Goal: Task Accomplishment & Management: Use online tool/utility

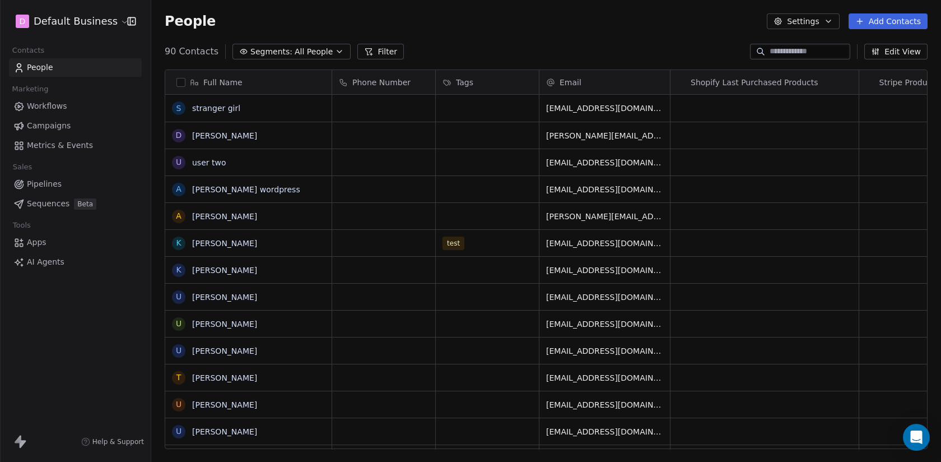
click at [792, 52] on input at bounding box center [809, 51] width 78 height 11
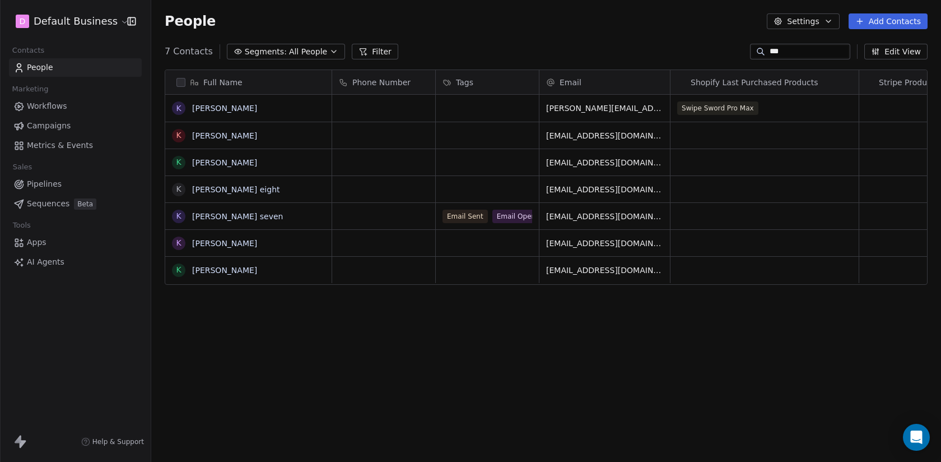
scroll to position [406, 790]
type input "***"
click at [180, 108] on button "grid" at bounding box center [178, 108] width 9 height 9
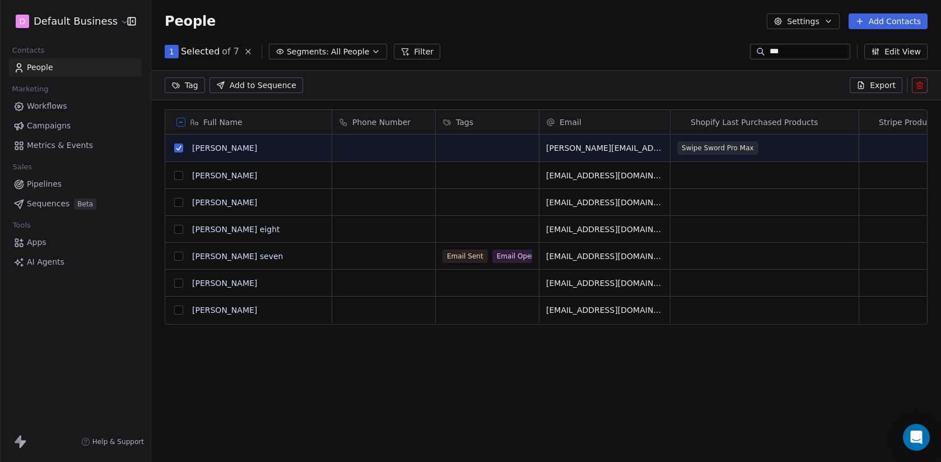
scroll to position [367, 790]
click at [303, 52] on span "Segments:" at bounding box center [308, 52] width 42 height 12
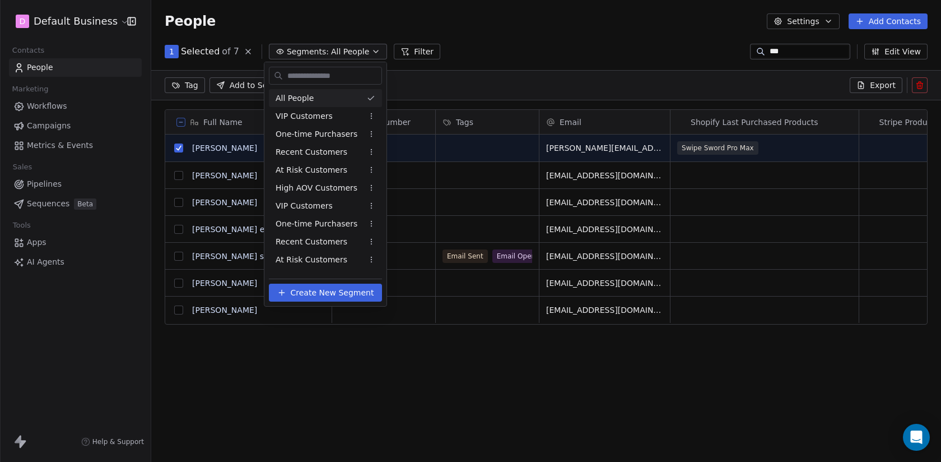
click at [303, 53] on html "D Default Business Contacts People Marketing Workflows Campaigns Metrics & Even…" at bounding box center [470, 231] width 941 height 462
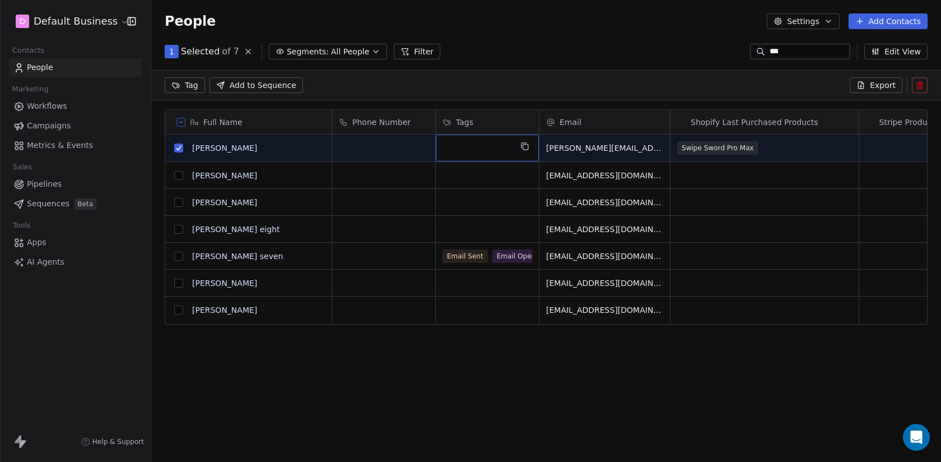
click at [477, 141] on div "grid" at bounding box center [487, 147] width 103 height 27
type input "**********"
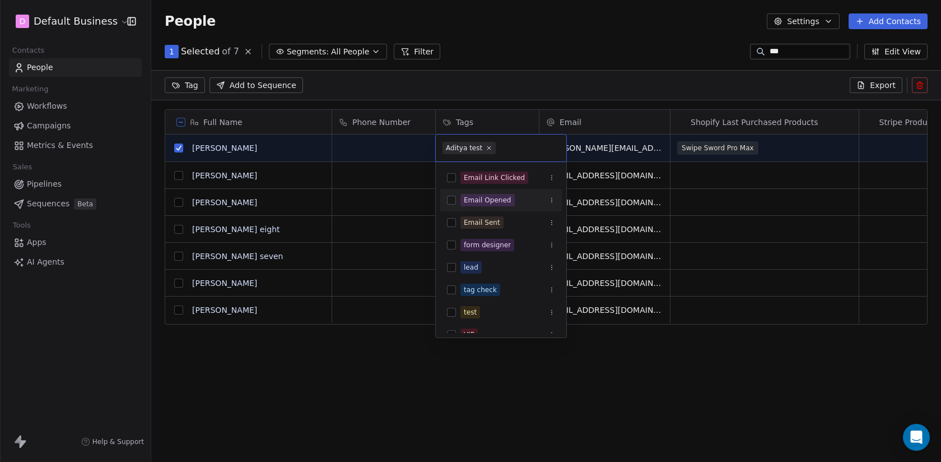
click at [407, 397] on html "D Default Business Contacts People Marketing Workflows Campaigns Metrics & Even…" at bounding box center [470, 231] width 941 height 462
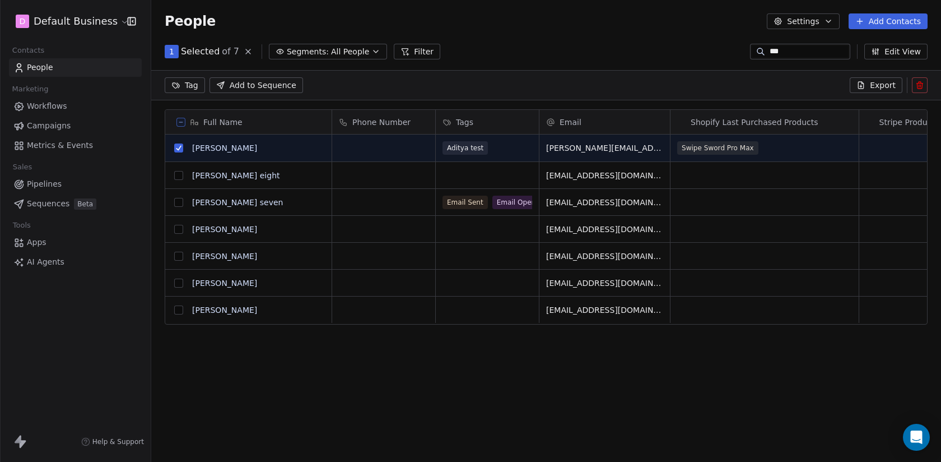
click at [180, 146] on button "grid" at bounding box center [178, 147] width 9 height 9
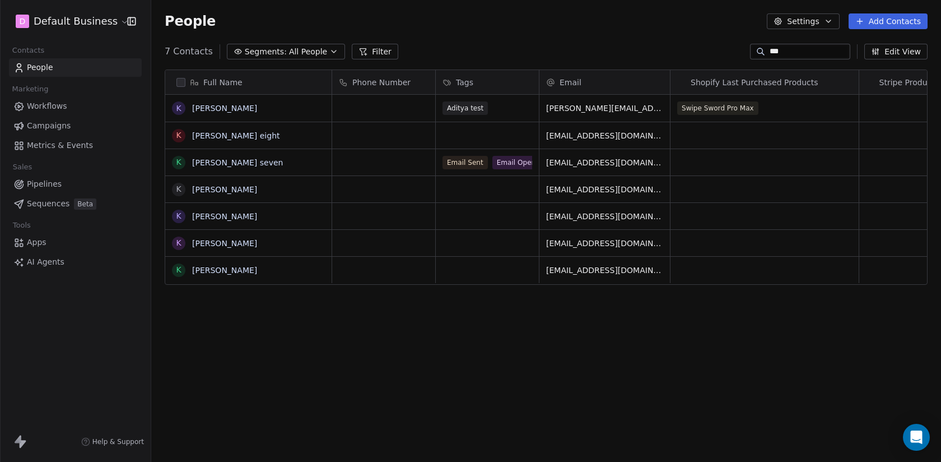
click at [797, 44] on div "***" at bounding box center [800, 52] width 100 height 16
click at [775, 48] on input "***" at bounding box center [809, 51] width 78 height 11
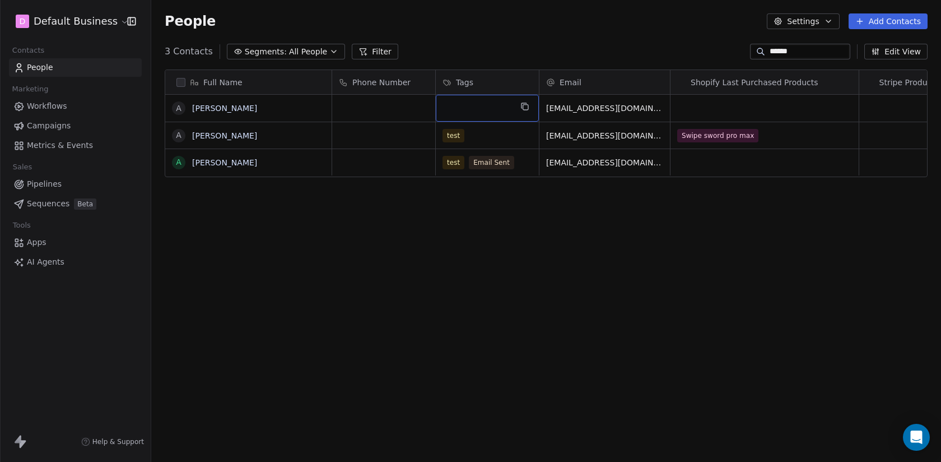
click at [469, 104] on div "grid" at bounding box center [487, 108] width 103 height 27
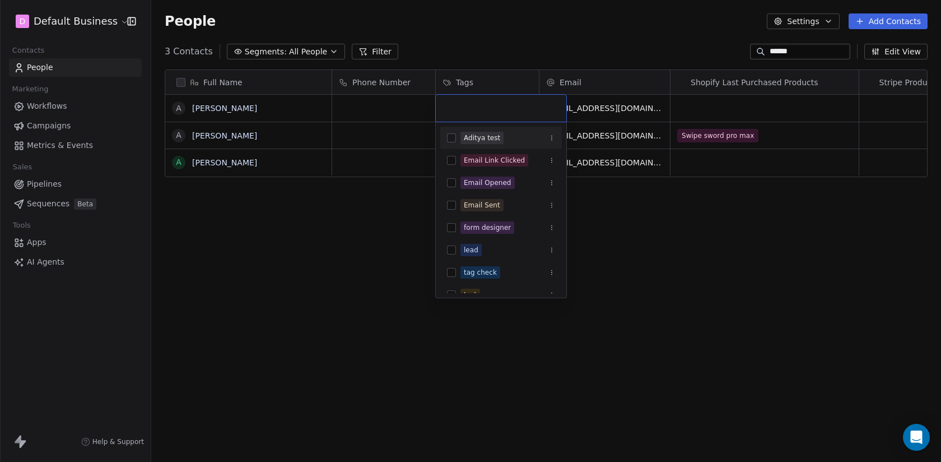
click at [476, 143] on span "Aditya test" at bounding box center [482, 138] width 43 height 12
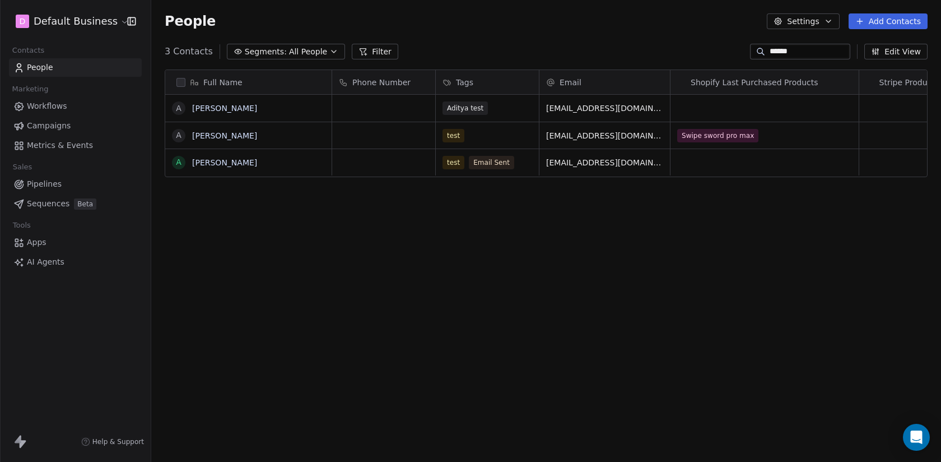
click at [528, 369] on html "D Default Business Contacts People Marketing Workflows Campaigns Metrics & Even…" at bounding box center [470, 231] width 941 height 462
click at [509, 136] on div "test" at bounding box center [477, 135] width 68 height 13
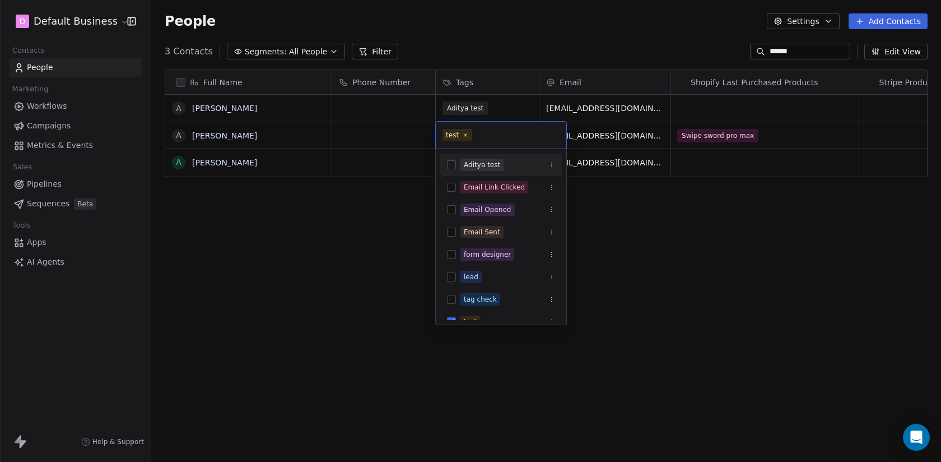
click at [490, 170] on span "Aditya test" at bounding box center [482, 165] width 43 height 12
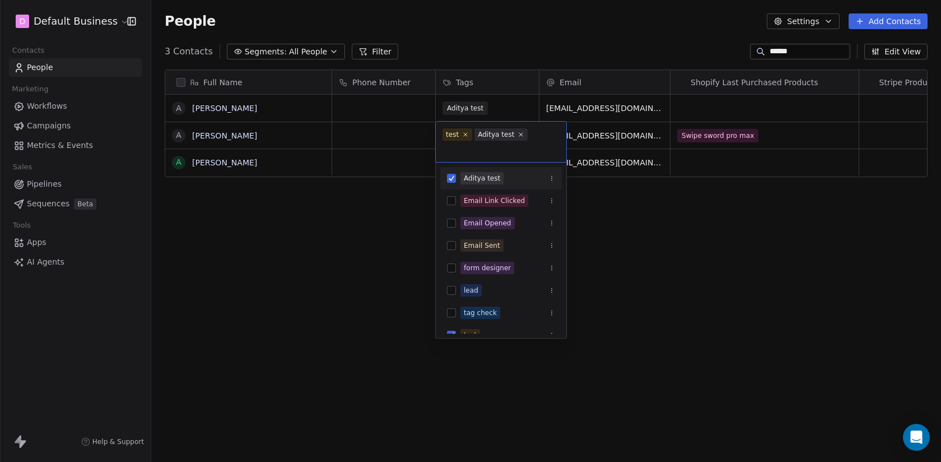
click at [656, 277] on html "D Default Business Contacts People Marketing Workflows Campaigns Metrics & Even…" at bounding box center [470, 231] width 941 height 462
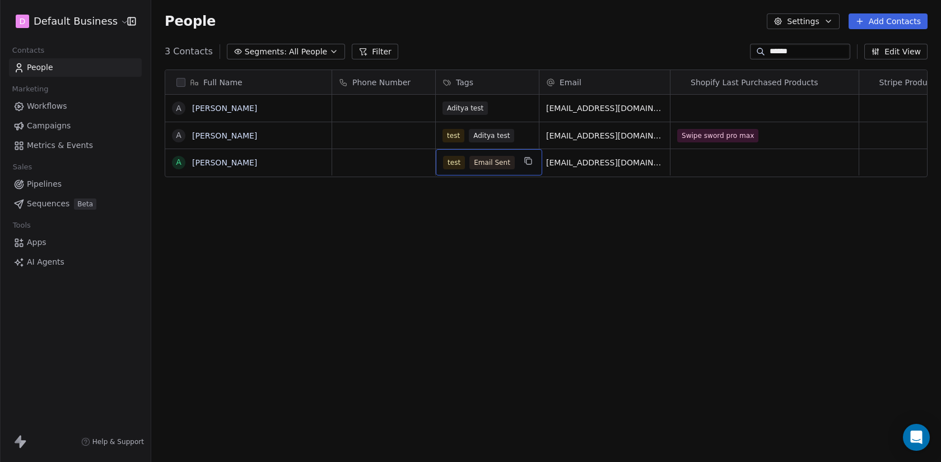
click at [489, 169] on div "test Email Sent" at bounding box center [489, 162] width 106 height 26
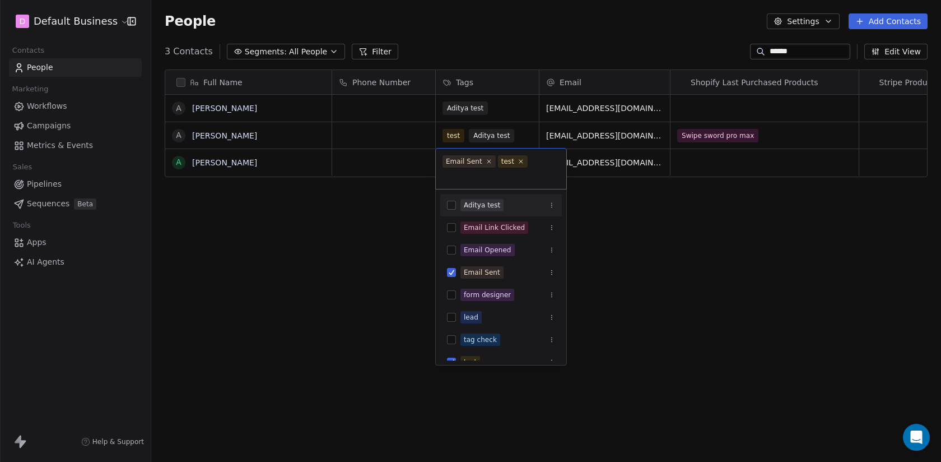
click at [486, 208] on div "Aditya test" at bounding box center [482, 205] width 36 height 10
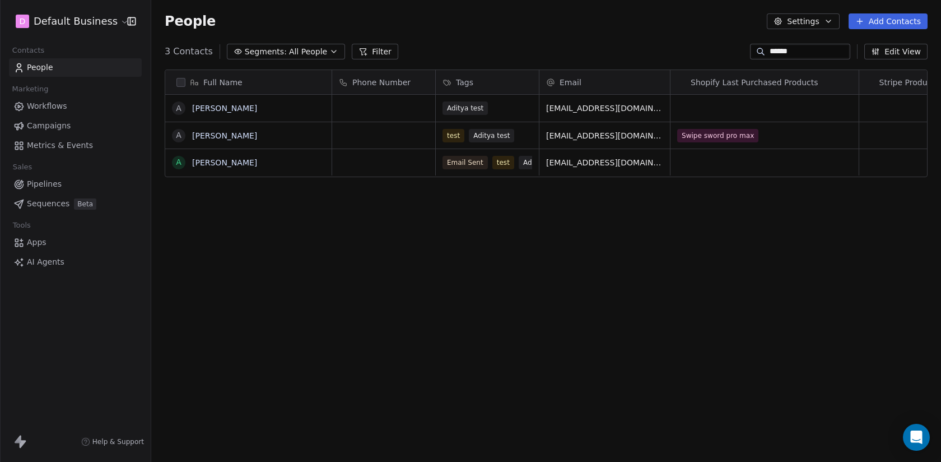
click at [710, 246] on html "D Default Business Contacts People Marketing Workflows Campaigns Metrics & Even…" at bounding box center [470, 231] width 941 height 462
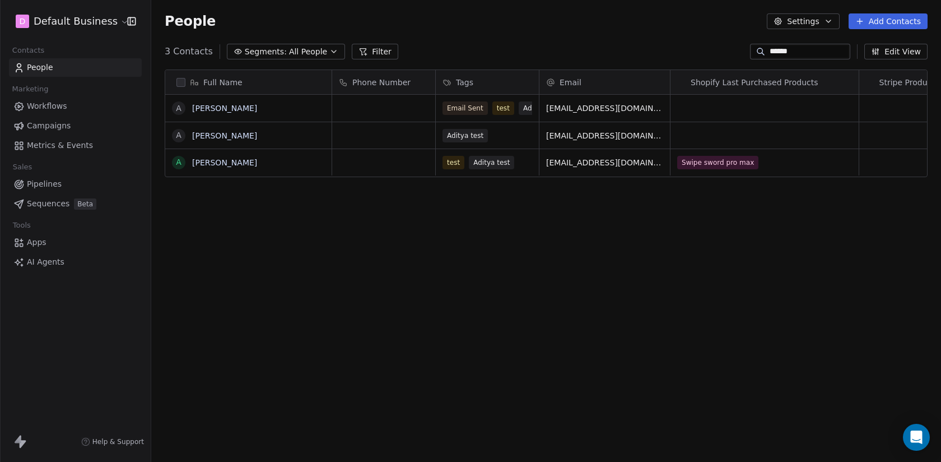
click at [774, 54] on input "******" at bounding box center [809, 51] width 78 height 11
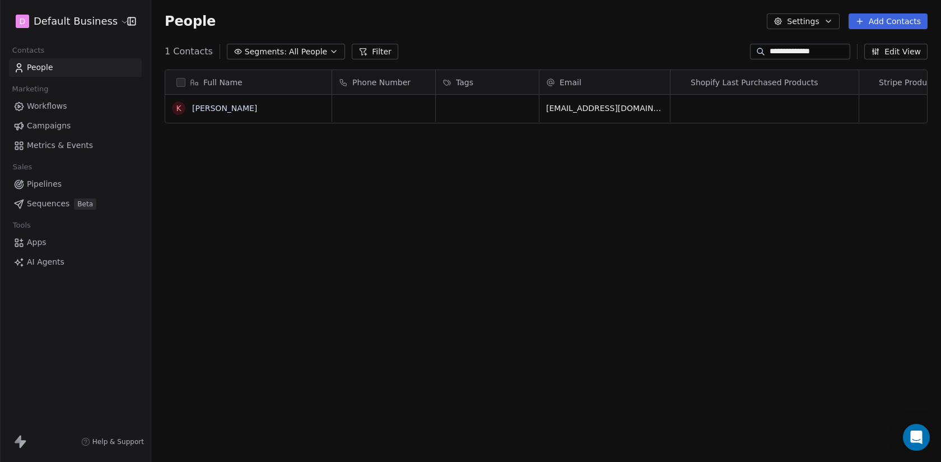
type input "**********"
click at [492, 118] on div "grid" at bounding box center [487, 108] width 103 height 27
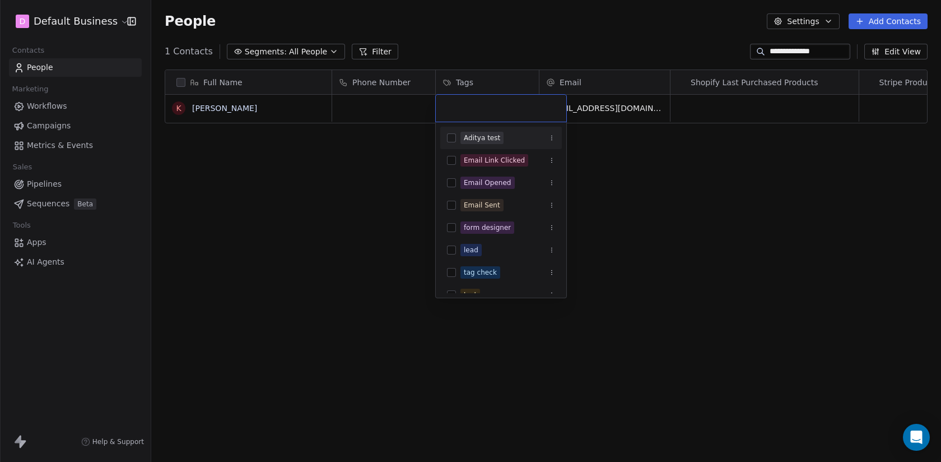
click at [486, 139] on div "Aditya test" at bounding box center [482, 138] width 36 height 10
click at [303, 285] on html "**********" at bounding box center [470, 231] width 941 height 462
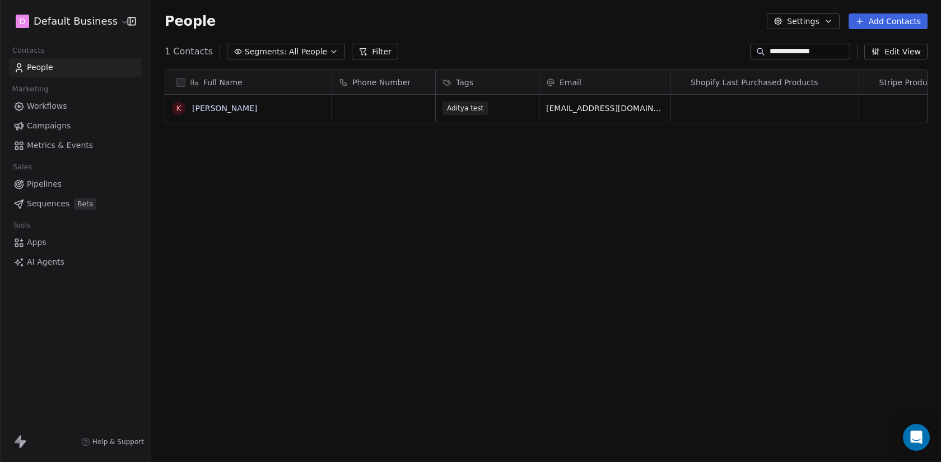
click at [288, 58] on button "Segments: All People" at bounding box center [286, 52] width 118 height 16
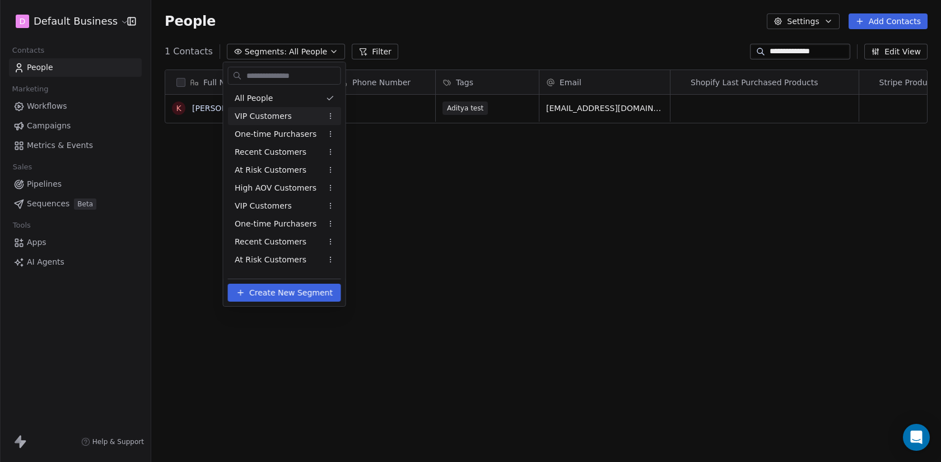
click at [504, 192] on html "**********" at bounding box center [470, 231] width 941 height 462
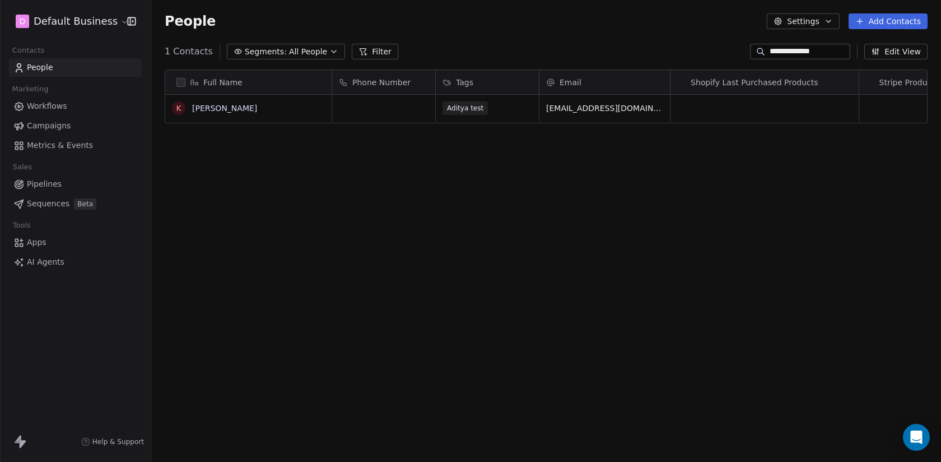
click at [277, 53] on span "Segments:" at bounding box center [266, 52] width 42 height 12
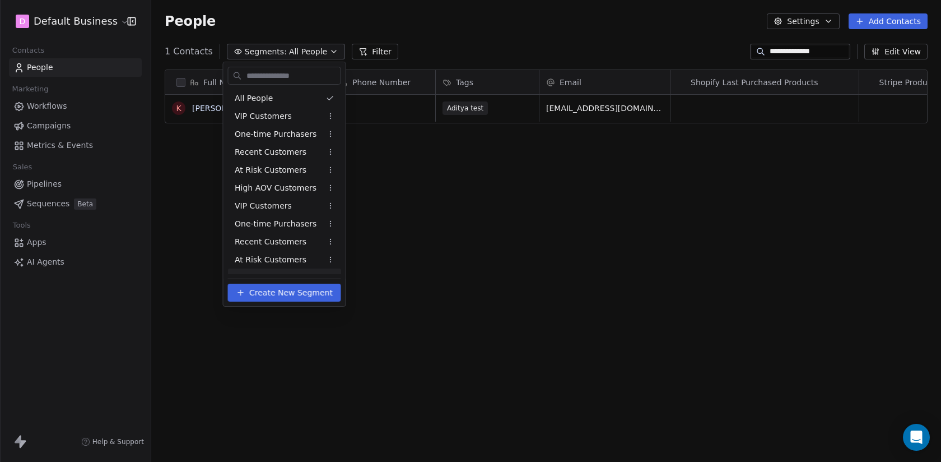
click at [264, 299] on button "Create New Segment" at bounding box center [284, 293] width 113 height 18
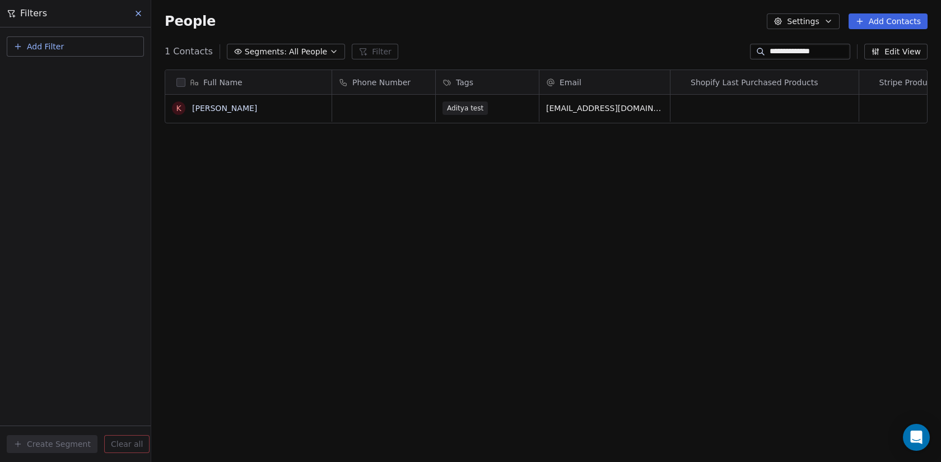
click at [77, 51] on button "Add Filter" at bounding box center [75, 46] width 137 height 20
click at [82, 92] on div "Contact activity" at bounding box center [75, 91] width 114 height 12
click at [282, 224] on html "**********" at bounding box center [470, 231] width 941 height 462
click at [62, 52] on span "Add Filter" at bounding box center [45, 47] width 37 height 12
click at [60, 79] on div "Contact properties" at bounding box center [75, 73] width 127 height 18
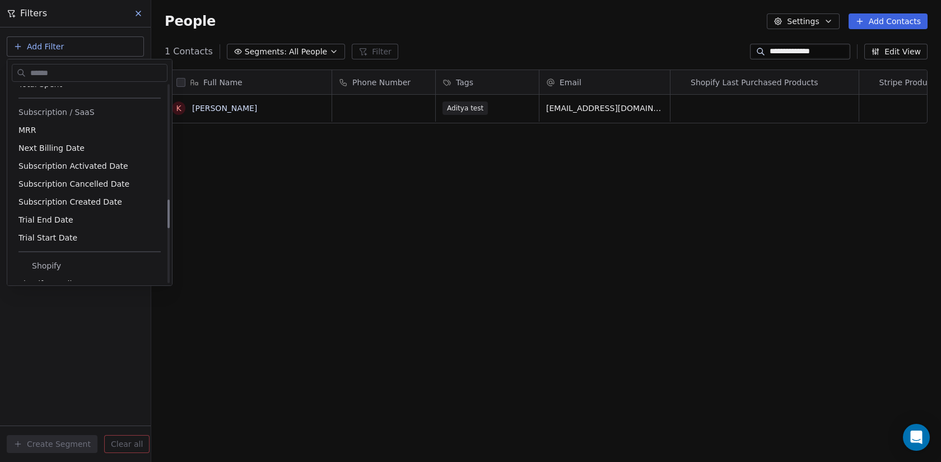
scroll to position [1146, 0]
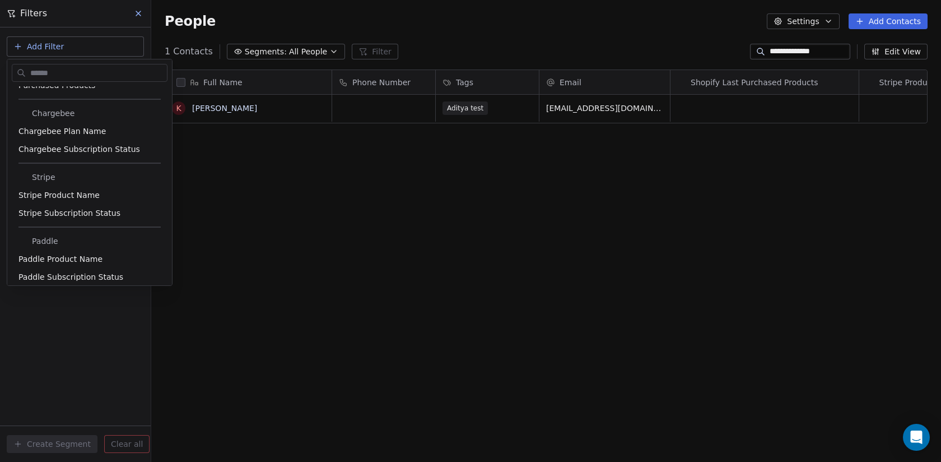
click at [345, 219] on html "**********" at bounding box center [470, 231] width 941 height 462
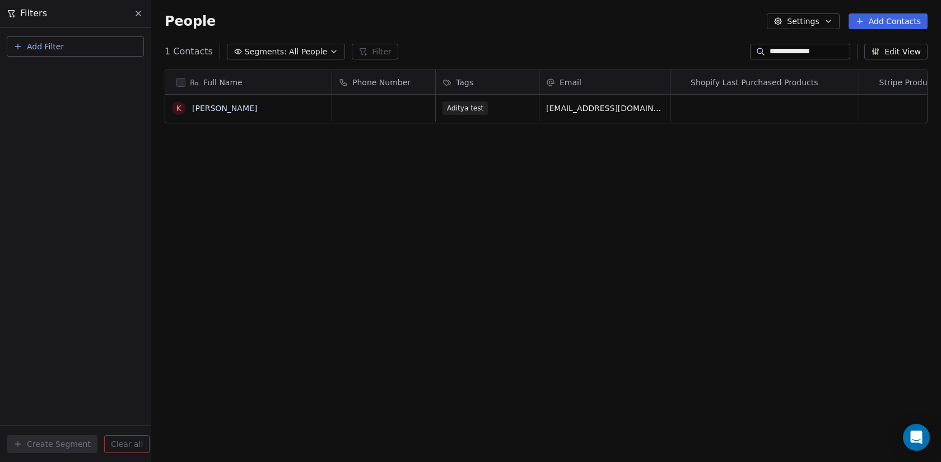
click at [62, 47] on button "Add Filter" at bounding box center [75, 46] width 137 height 20
click at [58, 66] on div "Contact properties" at bounding box center [75, 73] width 127 height 18
type input "****"
click at [61, 115] on div "Tags" at bounding box center [75, 113] width 114 height 11
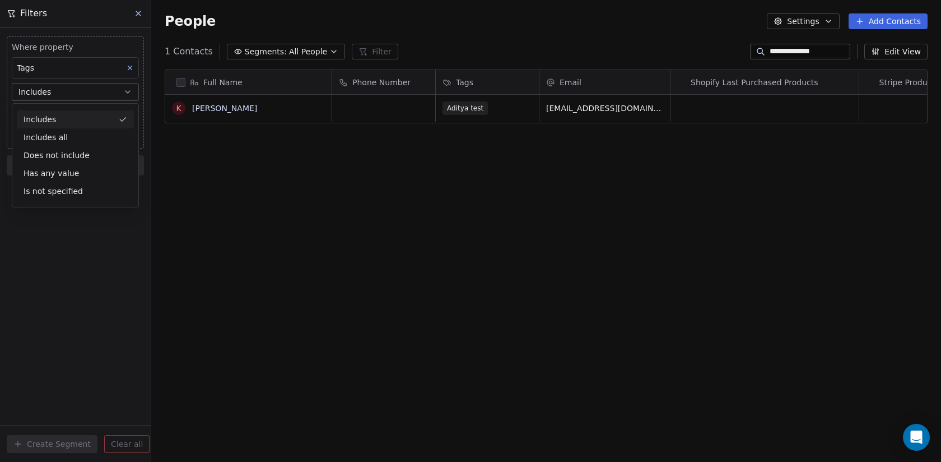
click at [280, 286] on div "Full Name K Ken Kaneki Phone Number Tags Email Shopify Last Purchased Products …" at bounding box center [546, 264] width 790 height 406
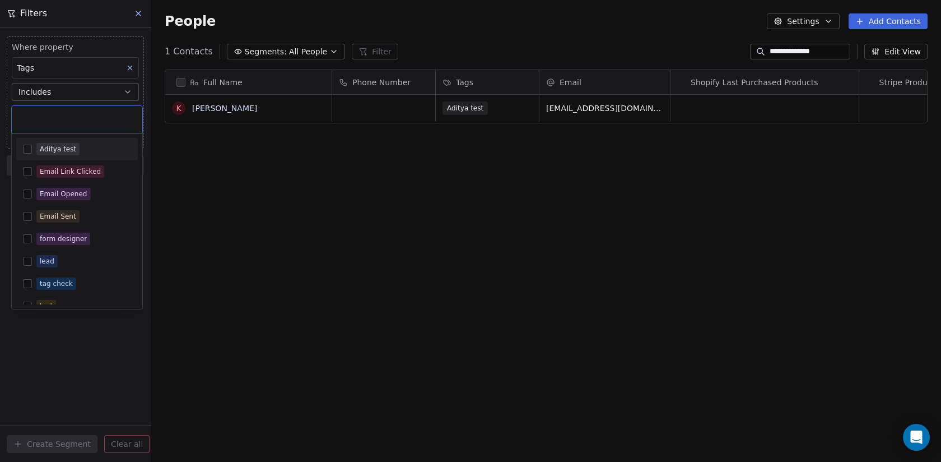
click at [74, 122] on body "**********" at bounding box center [470, 231] width 941 height 462
click at [73, 148] on div "Aditya test" at bounding box center [58, 149] width 36 height 10
click at [226, 185] on html "D Default Business Contacts People Marketing Workflows Campaigns Metrics & Even…" at bounding box center [470, 231] width 941 height 462
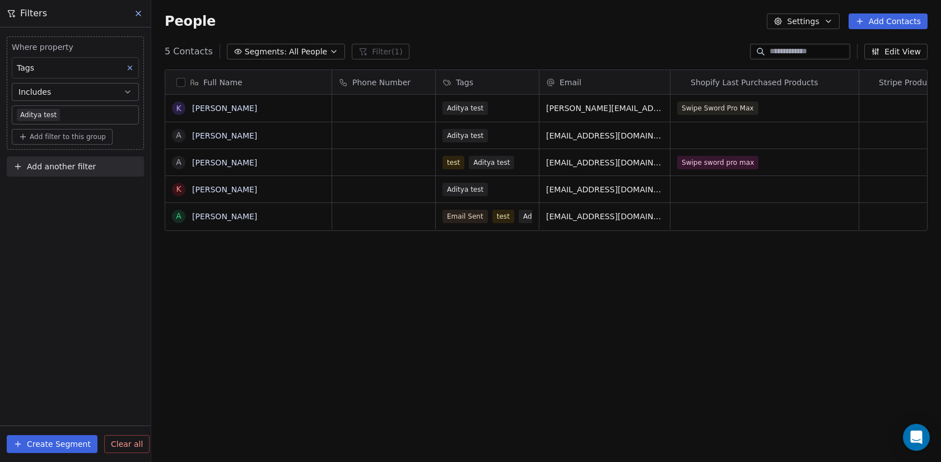
scroll to position [406, 790]
click at [69, 436] on button "Create Segment" at bounding box center [52, 444] width 91 height 18
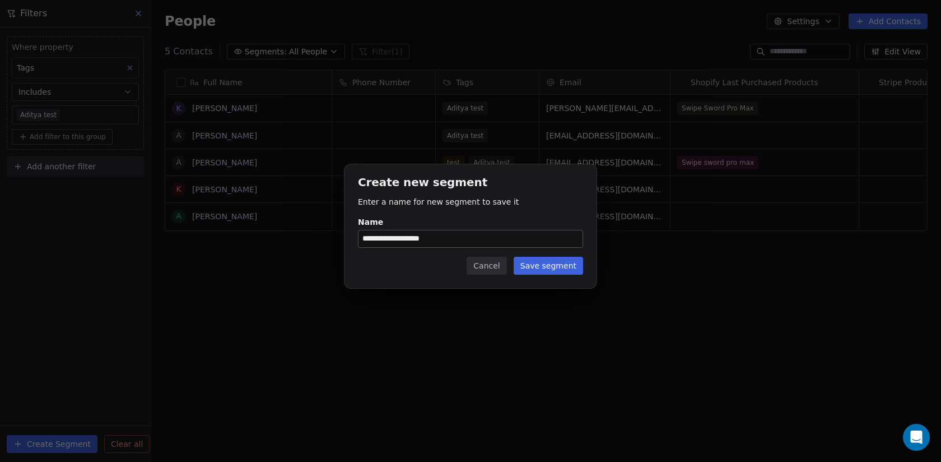
type input "**********"
click at [536, 264] on button "Save segment" at bounding box center [548, 266] width 69 height 18
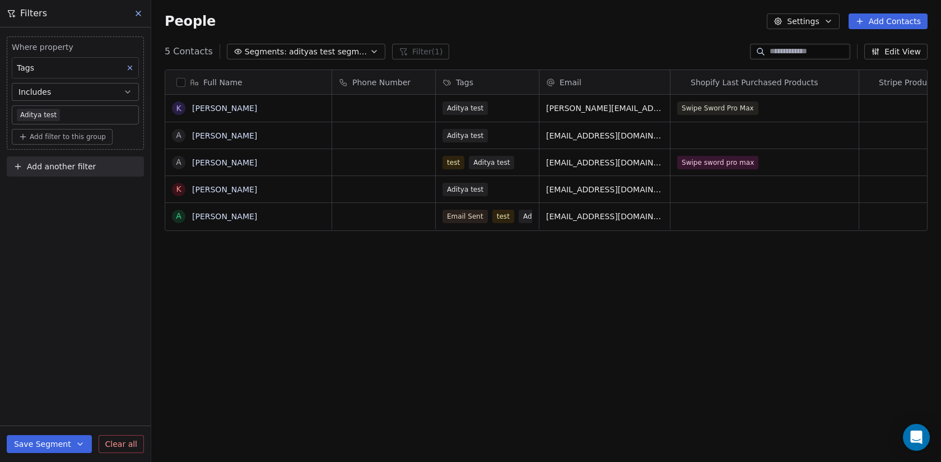
click at [459, 332] on div "Full Name K Ken Kanade A Aditya Kanade A Aditya Kanade K Ken Kaneki A Aditya Ka…" at bounding box center [546, 264] width 790 height 406
click at [69, 450] on button "Save Segment" at bounding box center [49, 444] width 85 height 18
click at [86, 417] on span "Update existing segment" at bounding box center [81, 415] width 99 height 11
click at [138, 18] on button at bounding box center [139, 14] width 17 height 16
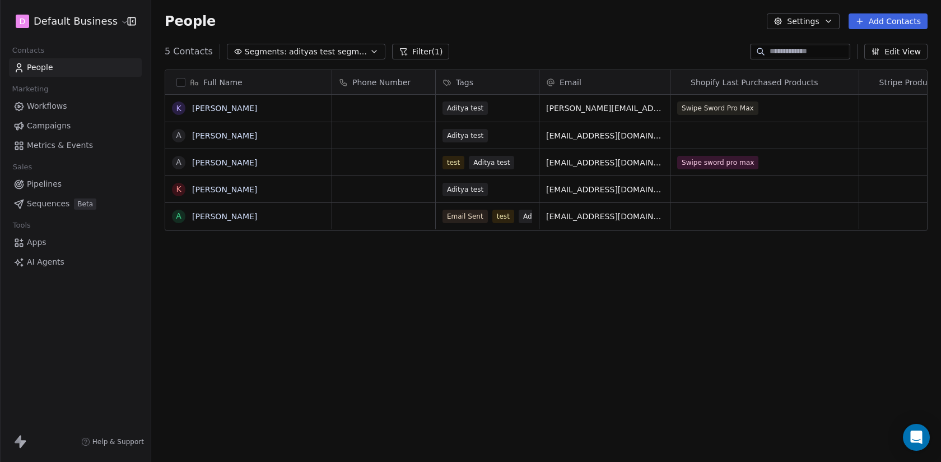
click at [63, 200] on span "Sequences" at bounding box center [48, 204] width 43 height 12
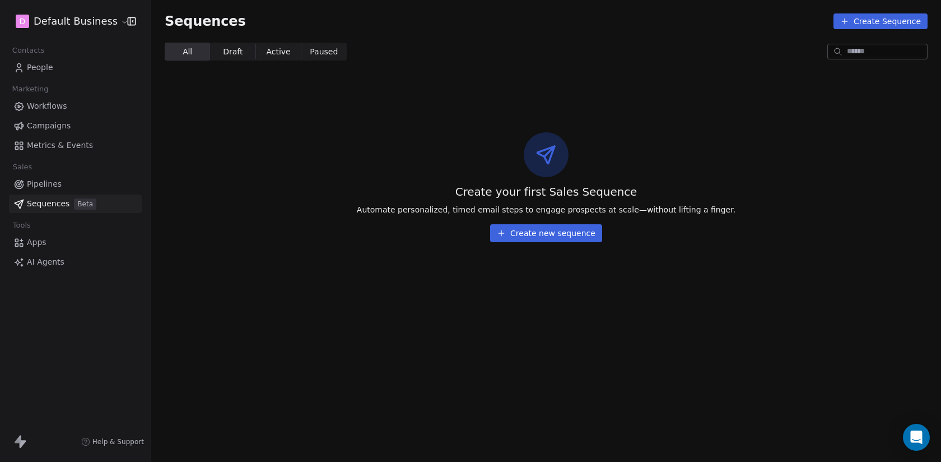
click at [571, 240] on button "Create new sequence" at bounding box center [546, 233] width 112 height 18
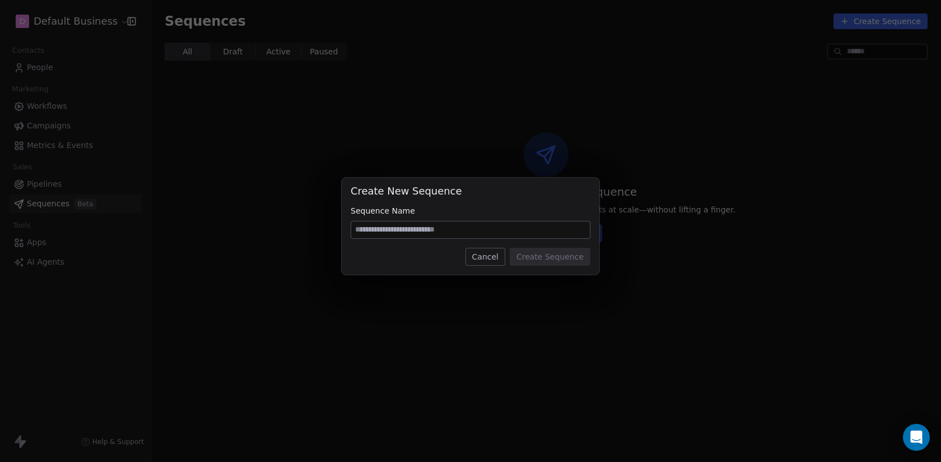
type input "*"
type input "**********"
click at [518, 252] on button "Create Sequence" at bounding box center [550, 257] width 81 height 18
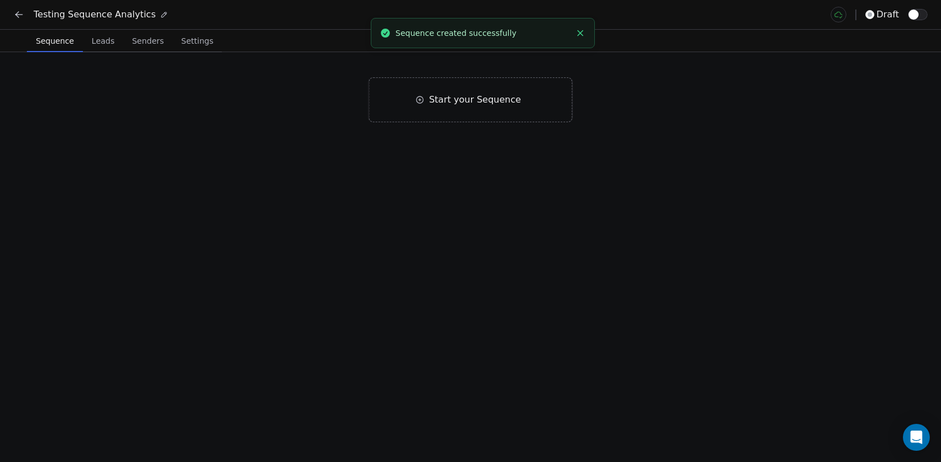
click at [104, 43] on span "Leads" at bounding box center [103, 41] width 32 height 16
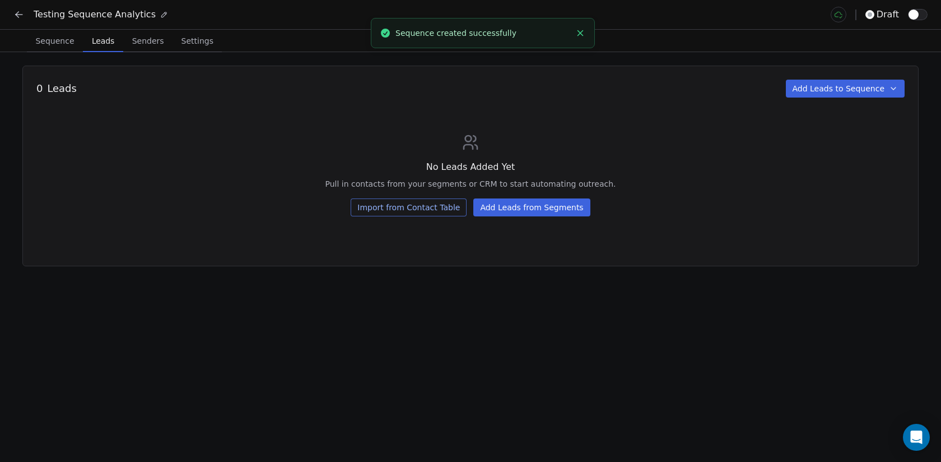
click at [533, 201] on button "Add Leads from Segments" at bounding box center [531, 207] width 117 height 18
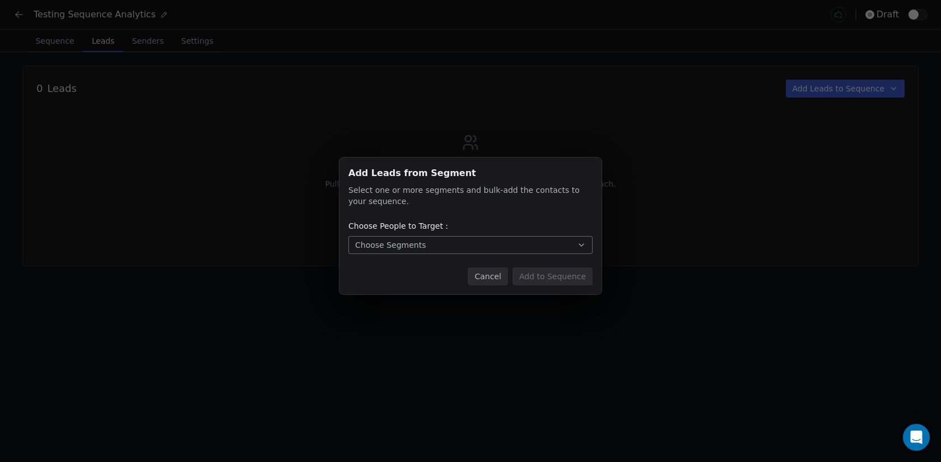
click at [410, 228] on div "Choose People to Target :" at bounding box center [470, 225] width 244 height 11
click at [410, 245] on div "Choose Segments" at bounding box center [390, 244] width 71 height 11
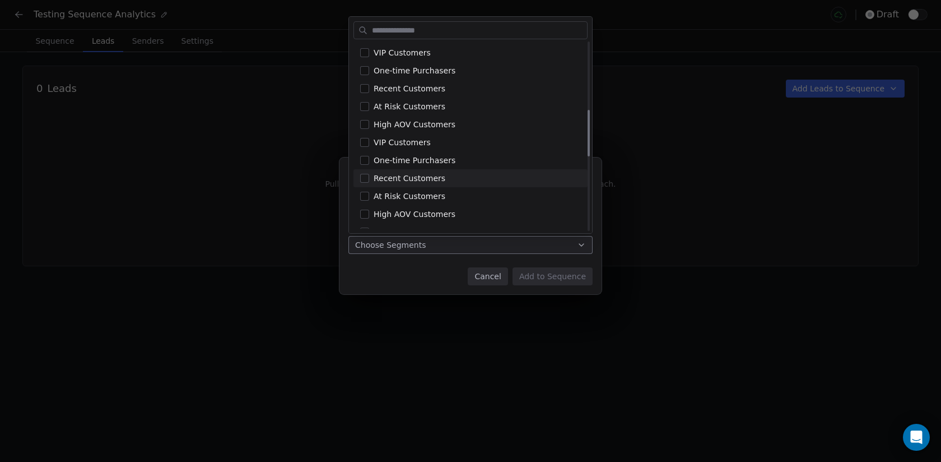
scroll to position [568, 0]
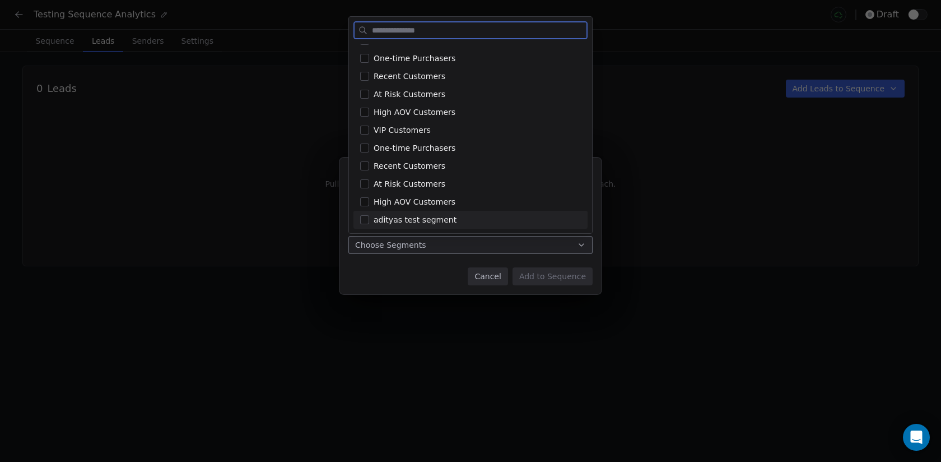
click at [393, 224] on span "adityas test segment" at bounding box center [415, 220] width 83 height 12
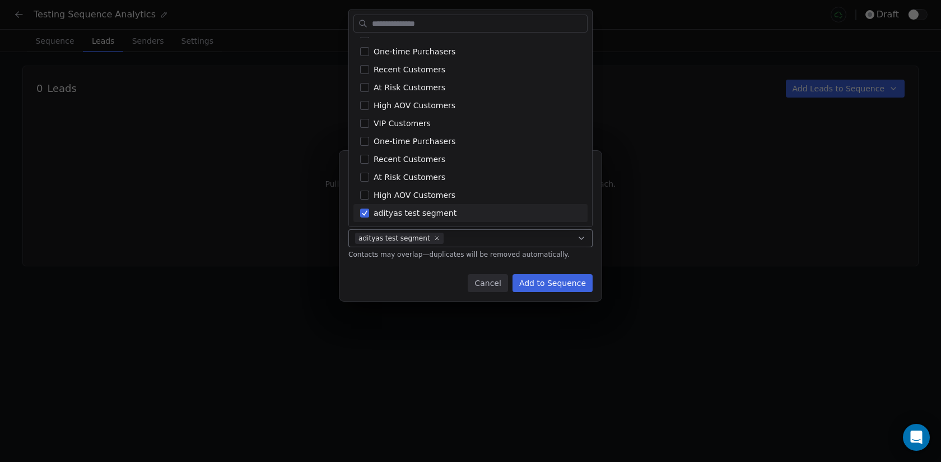
click at [399, 275] on div "Add Leads from Segment Add Leads from Segment Select one or more segments and b…" at bounding box center [470, 231] width 941 height 196
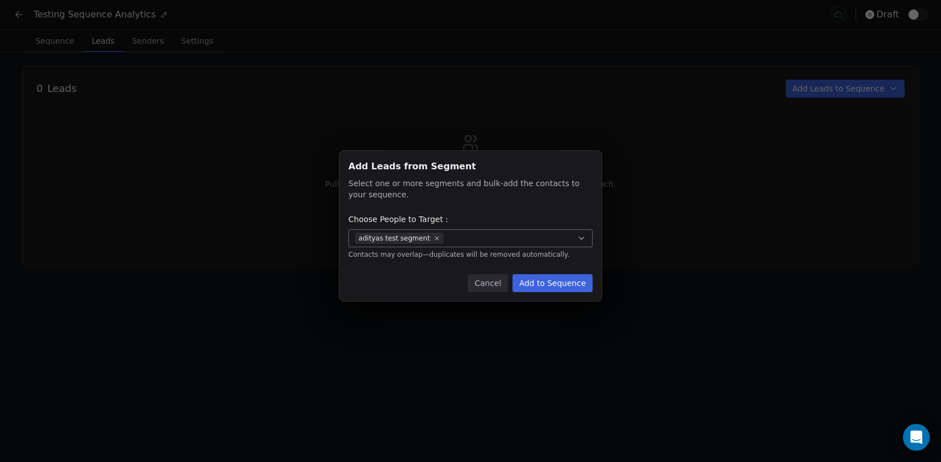
click at [569, 284] on button "Add to Sequence" at bounding box center [553, 283] width 80 height 18
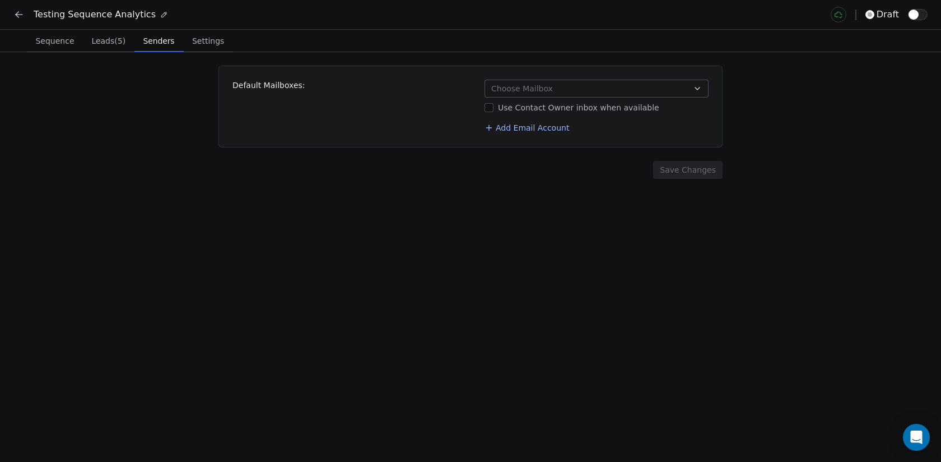
click at [165, 39] on span "Senders" at bounding box center [159, 41] width 40 height 16
click at [626, 85] on button "Choose Mailbox" at bounding box center [597, 89] width 224 height 18
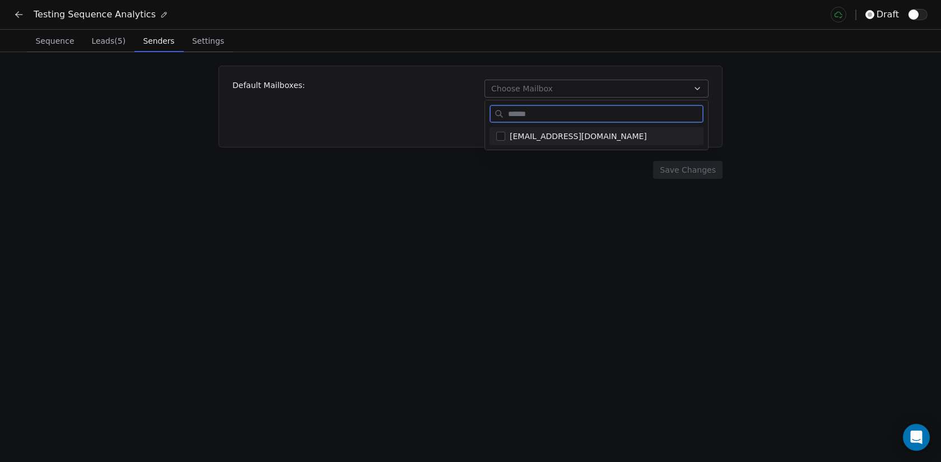
click at [563, 136] on span "kanadeaditya00@outlook.com" at bounding box center [603, 136] width 187 height 11
click at [435, 172] on html "Testing Sequence Analytics draft Sequence Sequence Leads (5) Leads (5) Senders …" at bounding box center [470, 231] width 941 height 462
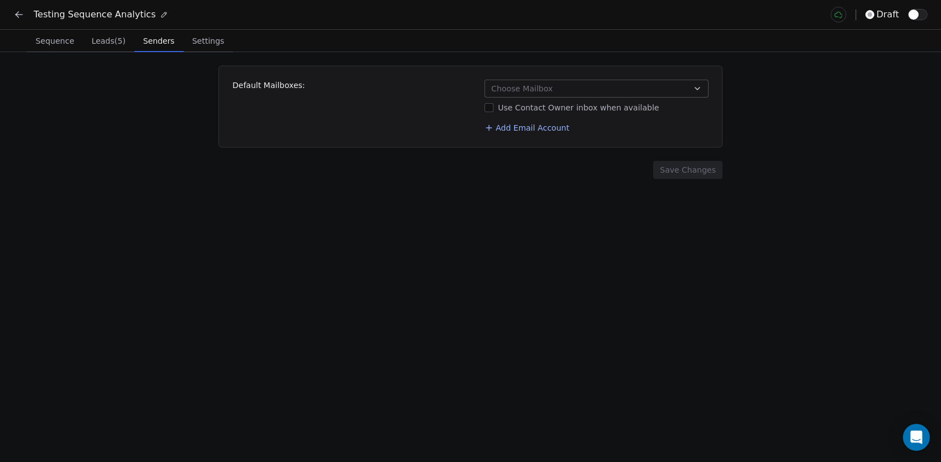
click at [543, 128] on button "Add Email Account" at bounding box center [527, 128] width 94 height 16
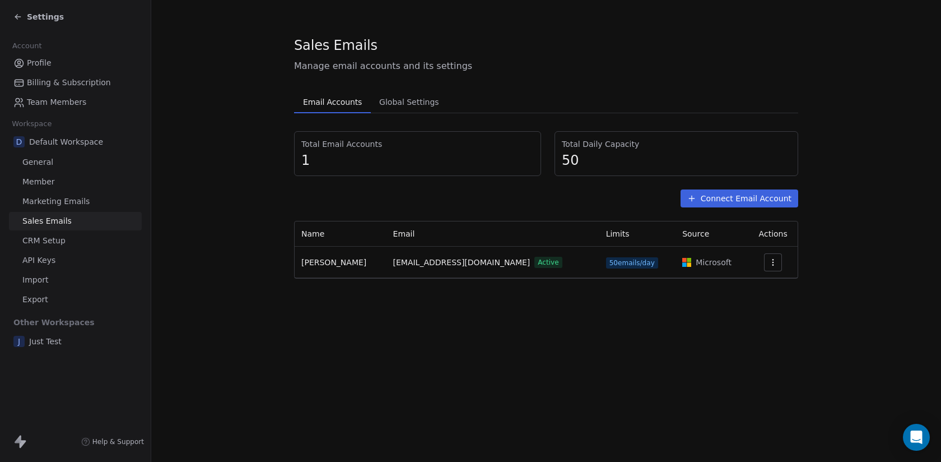
click at [771, 201] on button "Connect Email Account" at bounding box center [740, 198] width 118 height 18
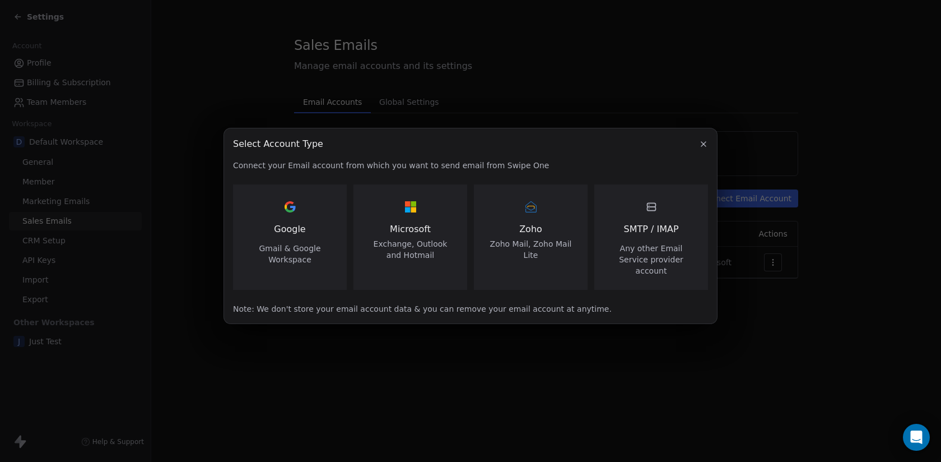
click at [670, 264] on span "Any other Email Service provider account" at bounding box center [651, 260] width 87 height 34
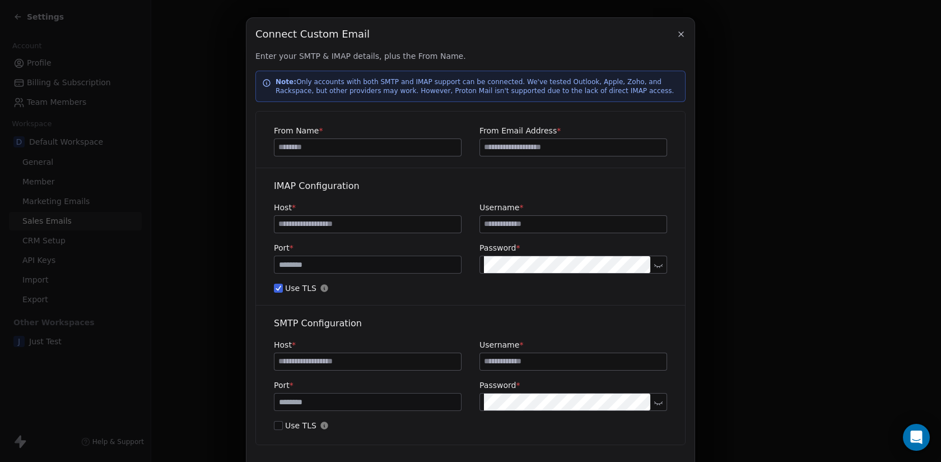
click at [351, 143] on input at bounding box center [368, 147] width 187 height 17
type input "**********"
click at [536, 140] on input at bounding box center [573, 147] width 187 height 17
click at [498, 361] on input at bounding box center [573, 361] width 187 height 17
click at [497, 225] on input at bounding box center [573, 224] width 187 height 17
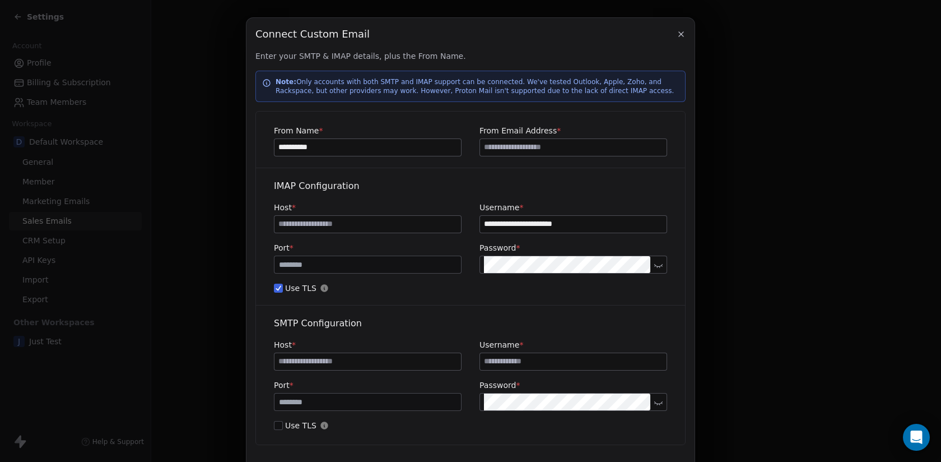
type input "**********"
click at [553, 360] on input at bounding box center [573, 361] width 187 height 17
paste input "**********"
type input "**********"
click at [537, 144] on input at bounding box center [573, 147] width 187 height 17
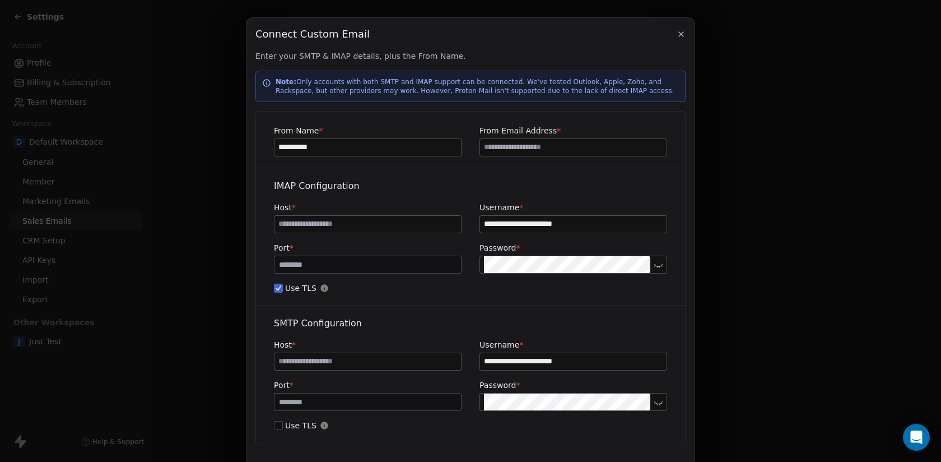
paste input "**********"
type input "**********"
click at [331, 225] on input at bounding box center [368, 224] width 187 height 17
type input "**********"
click at [332, 367] on input at bounding box center [368, 361] width 187 height 17
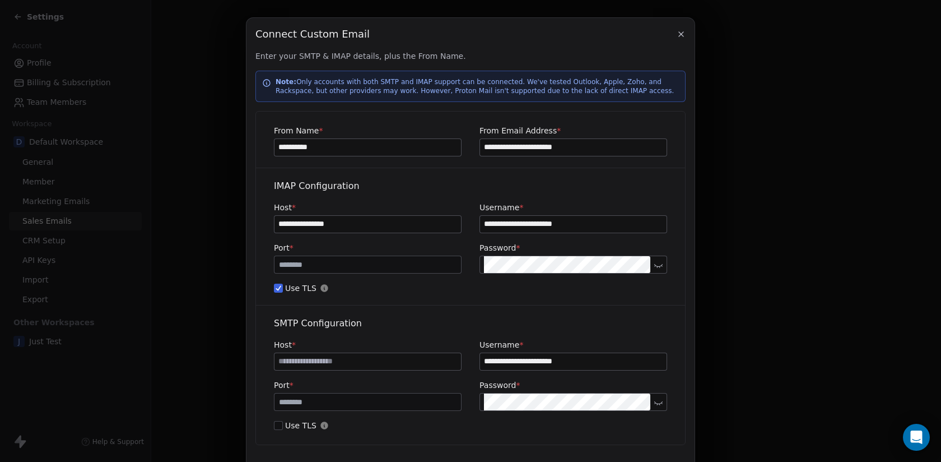
paste input "**********"
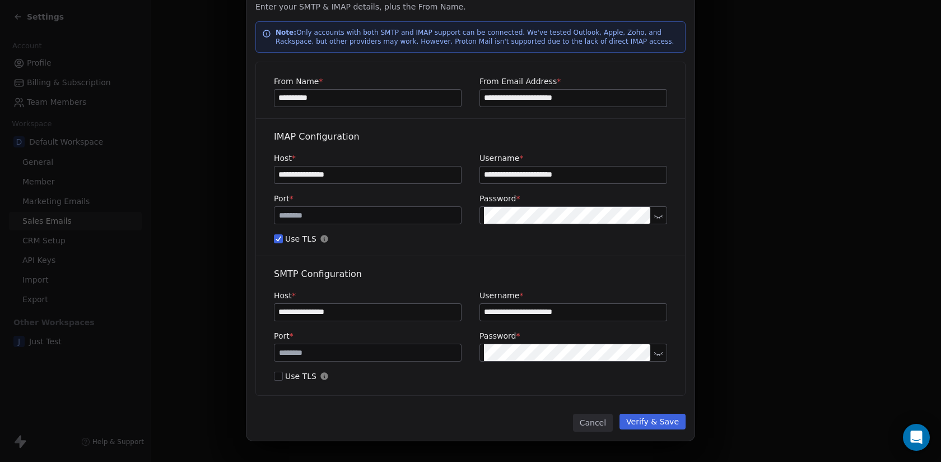
scroll to position [55, 0]
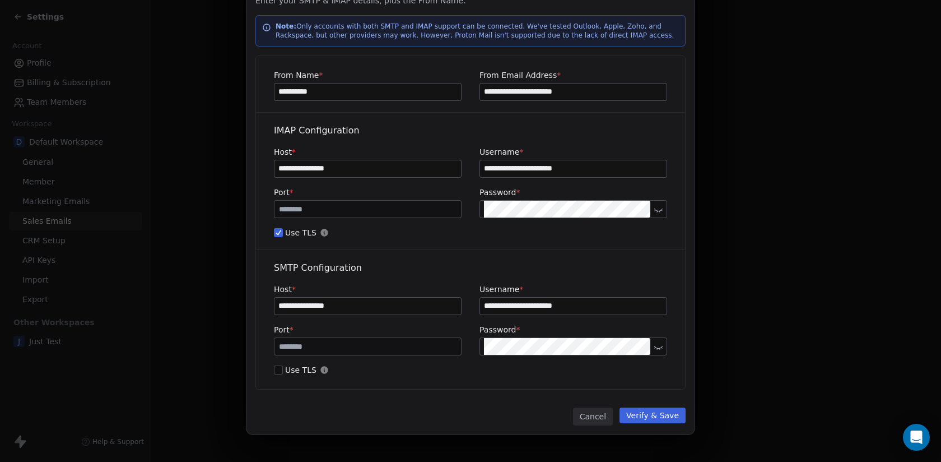
click at [658, 415] on button "Verify & Save" at bounding box center [653, 415] width 66 height 16
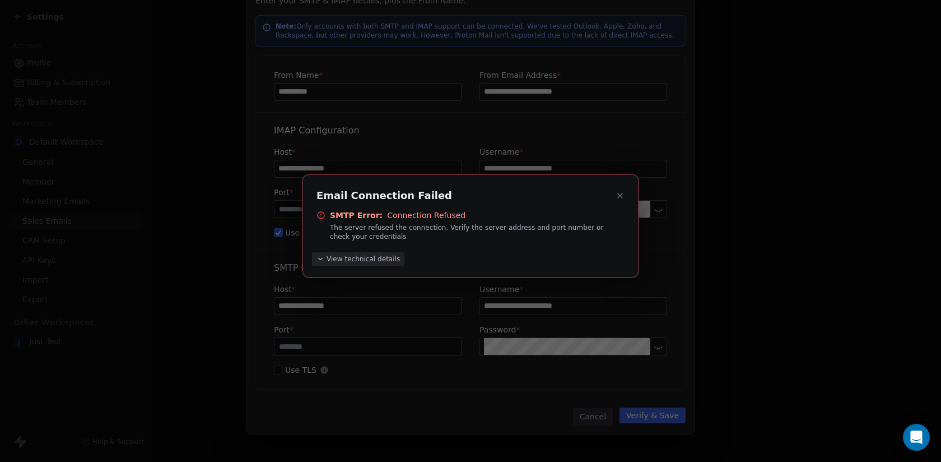
click at [374, 257] on span "View technical details" at bounding box center [363, 258] width 73 height 9
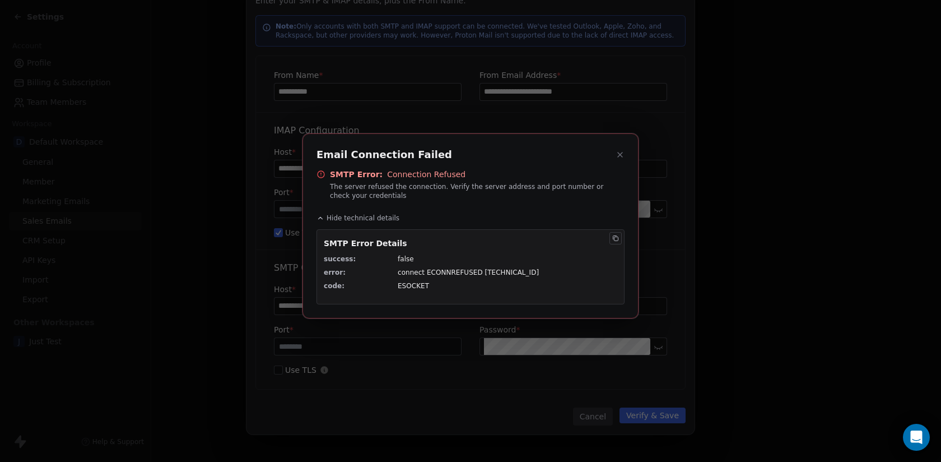
click at [618, 155] on icon at bounding box center [620, 154] width 9 height 9
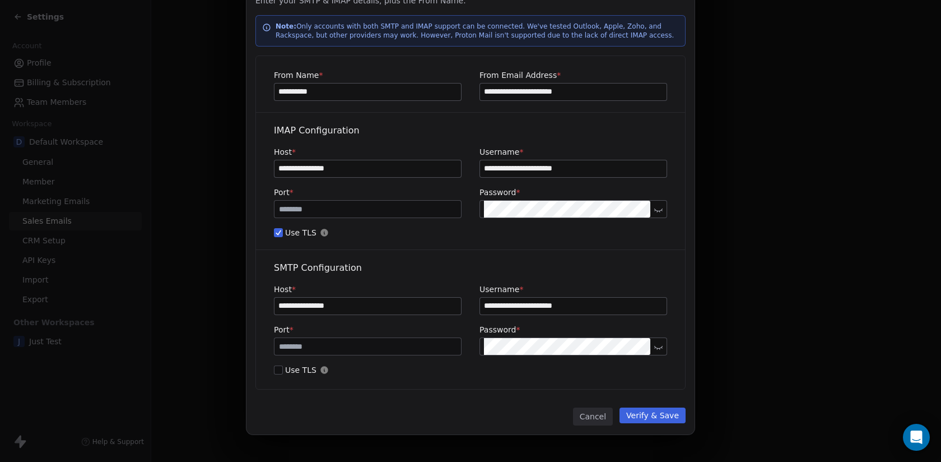
click at [665, 341] on button at bounding box center [659, 347] width 14 height 14
click at [289, 297] on div "**********" at bounding box center [368, 306] width 188 height 18
click at [289, 306] on input "**********" at bounding box center [368, 306] width 187 height 17
type input "**********"
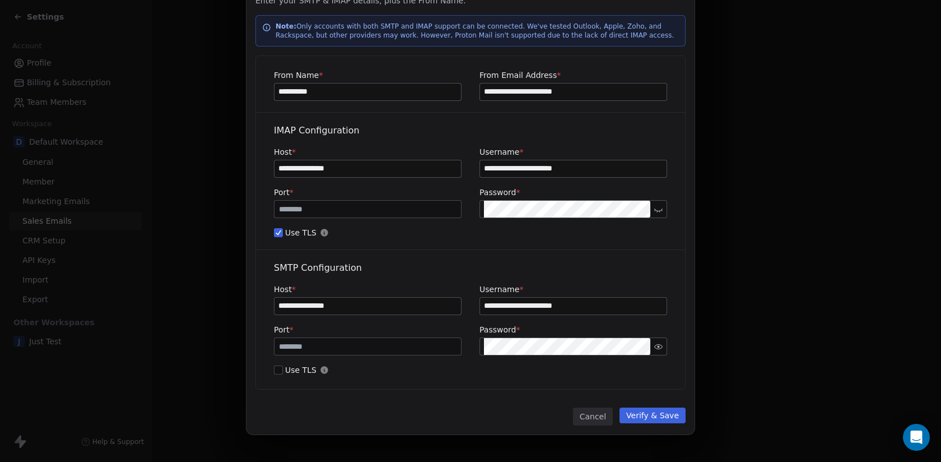
click at [652, 411] on button "Verify & Save" at bounding box center [653, 415] width 66 height 16
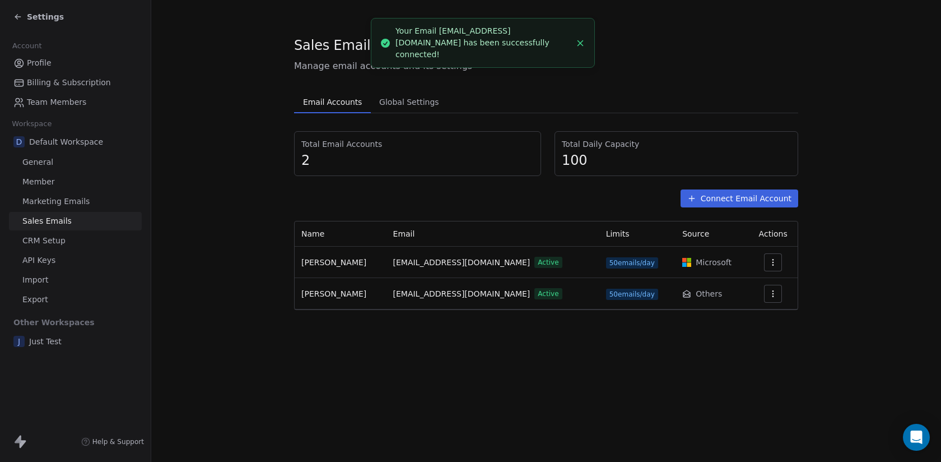
click at [25, 21] on div "Settings" at bounding box center [38, 16] width 50 height 11
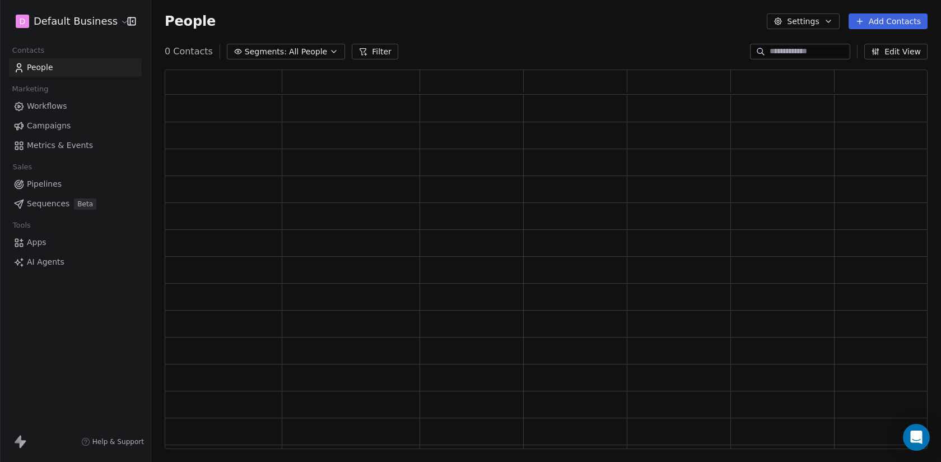
scroll to position [379, 763]
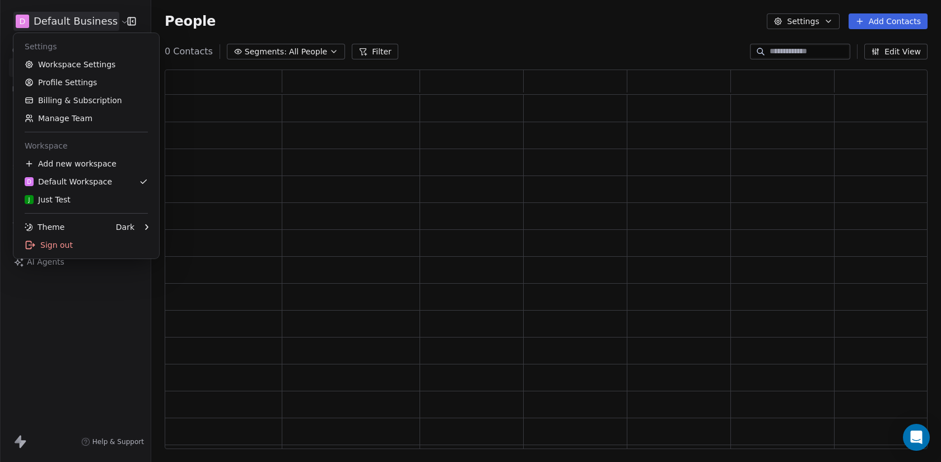
click at [68, 29] on html "D Default Business Contacts People Marketing Workflows Campaigns Metrics & Even…" at bounding box center [470, 231] width 941 height 462
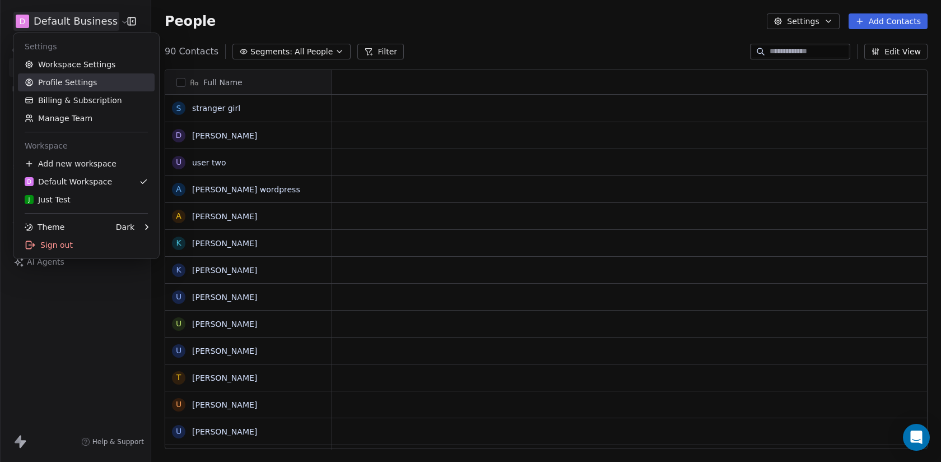
click at [78, 78] on link "Profile Settings" at bounding box center [86, 82] width 137 height 18
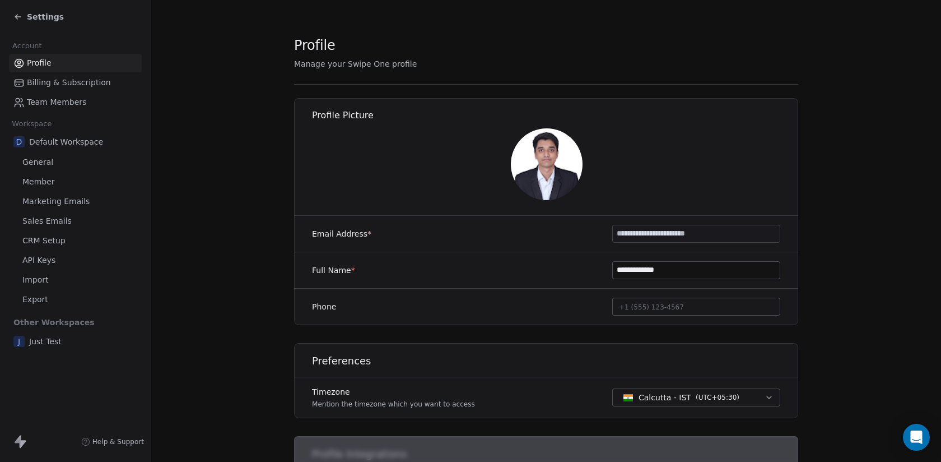
click at [48, 16] on span "Settings" at bounding box center [45, 16] width 37 height 11
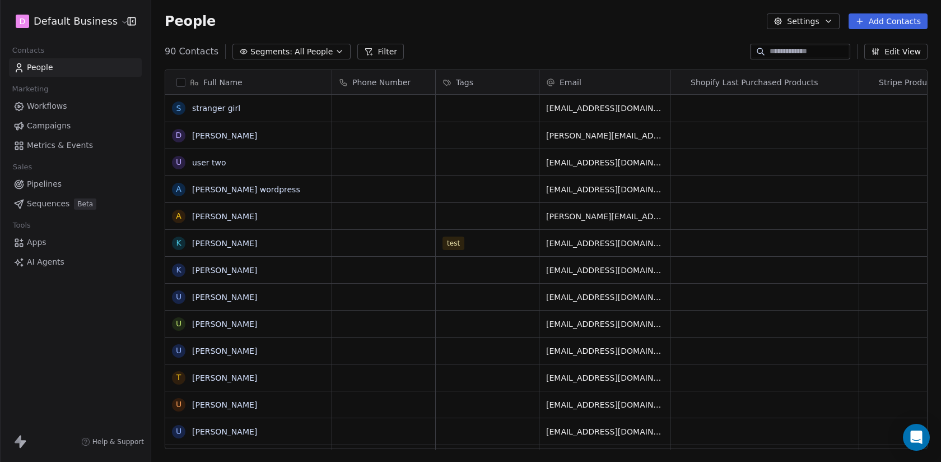
scroll to position [406, 790]
click at [52, 205] on span "Sequences" at bounding box center [48, 204] width 43 height 12
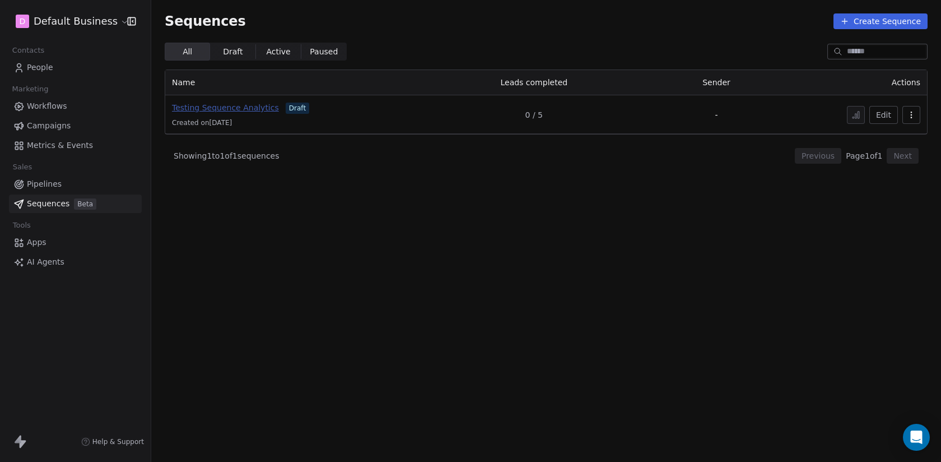
click at [232, 105] on span "Testing Sequence Analytics" at bounding box center [225, 107] width 107 height 9
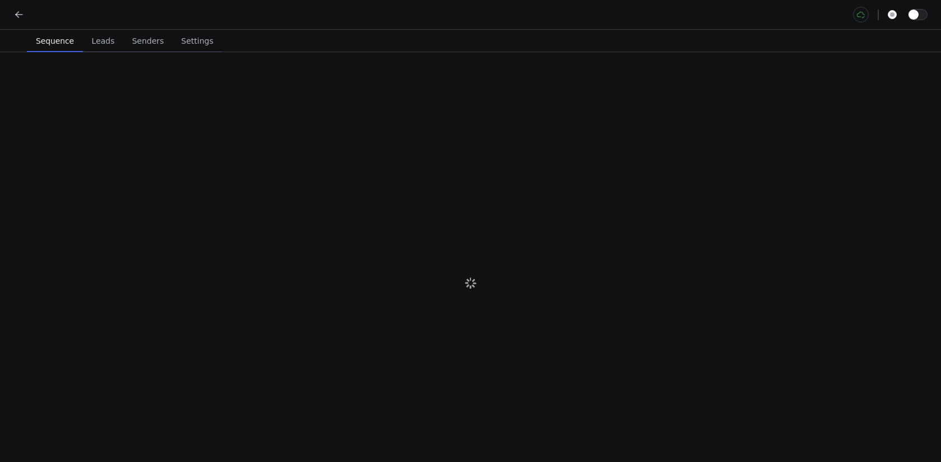
click at [148, 37] on span "Senders" at bounding box center [148, 41] width 41 height 16
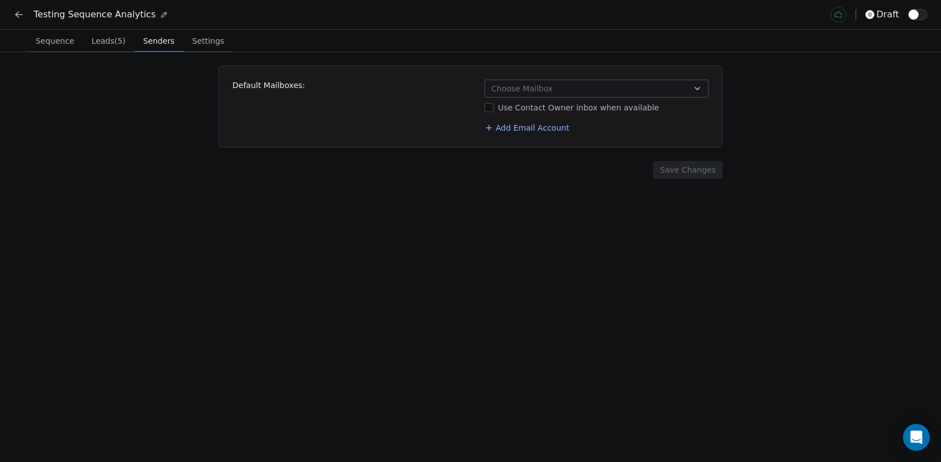
click at [589, 85] on button "Choose Mailbox" at bounding box center [597, 89] width 224 height 18
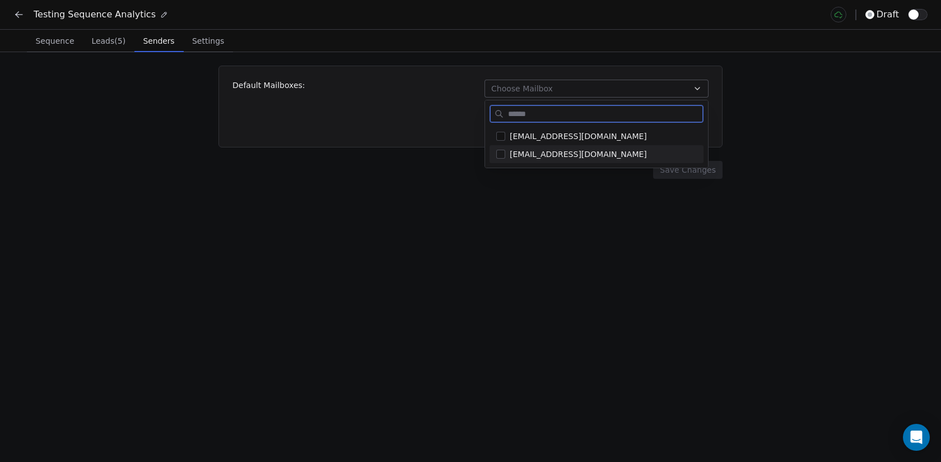
click at [519, 152] on span "[EMAIL_ADDRESS][DOMAIN_NAME]" at bounding box center [603, 153] width 187 height 11
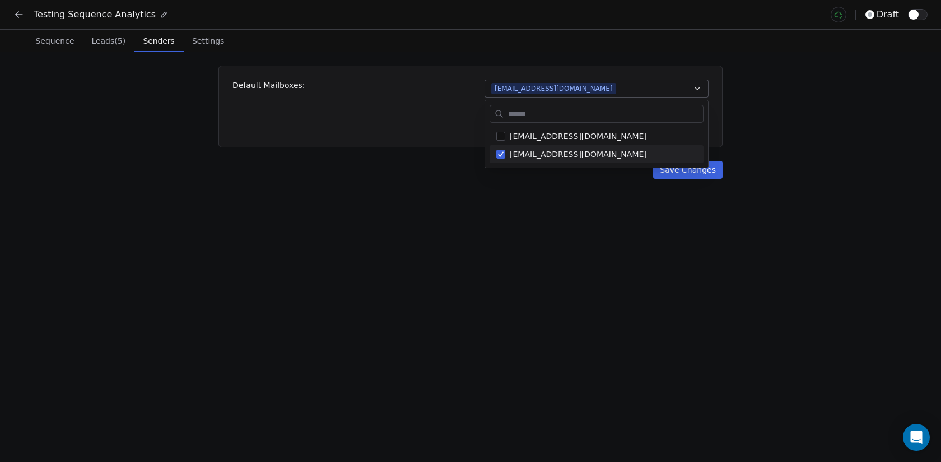
click at [529, 220] on html "Testing Sequence Analytics draft Sequence Sequence Leads (5) Leads (5) Senders …" at bounding box center [470, 231] width 941 height 462
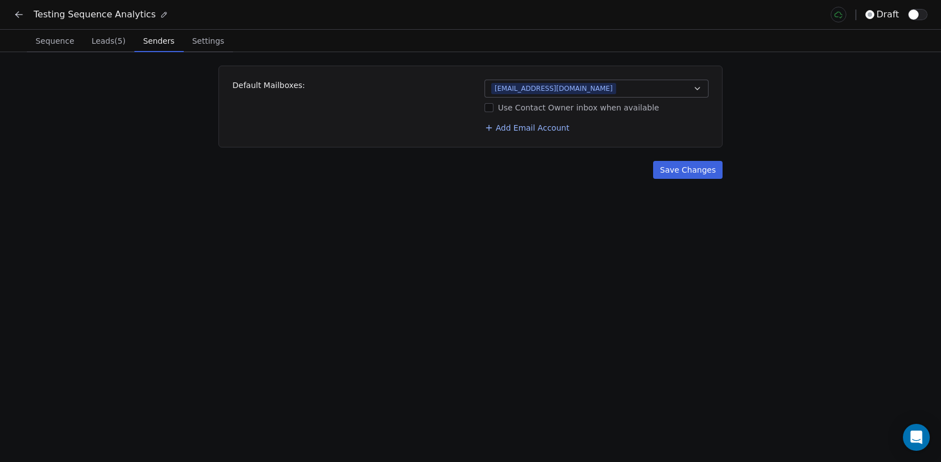
click at [709, 166] on button "Save Changes" at bounding box center [687, 170] width 69 height 18
click at [918, 12] on button "button" at bounding box center [918, 14] width 20 height 11
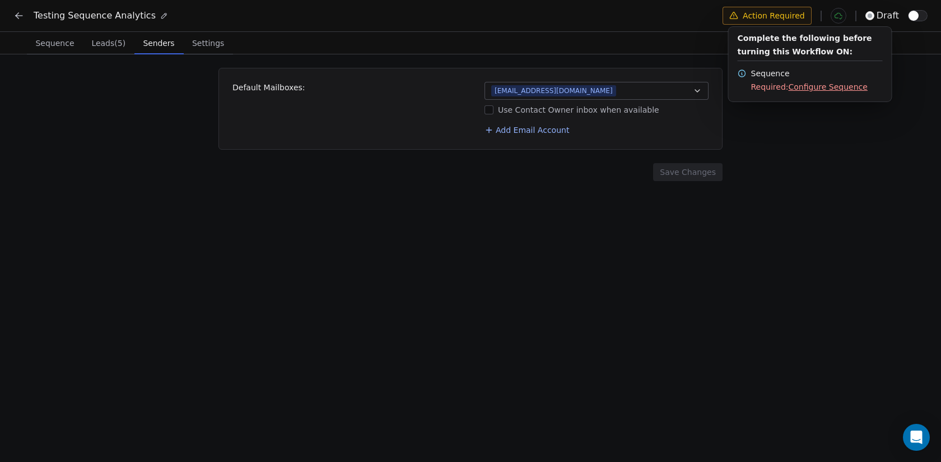
click at [213, 41] on html "Testing Sequence Analytics Action Required draft Sequence Sequence Leads (5) Le…" at bounding box center [470, 232] width 941 height 464
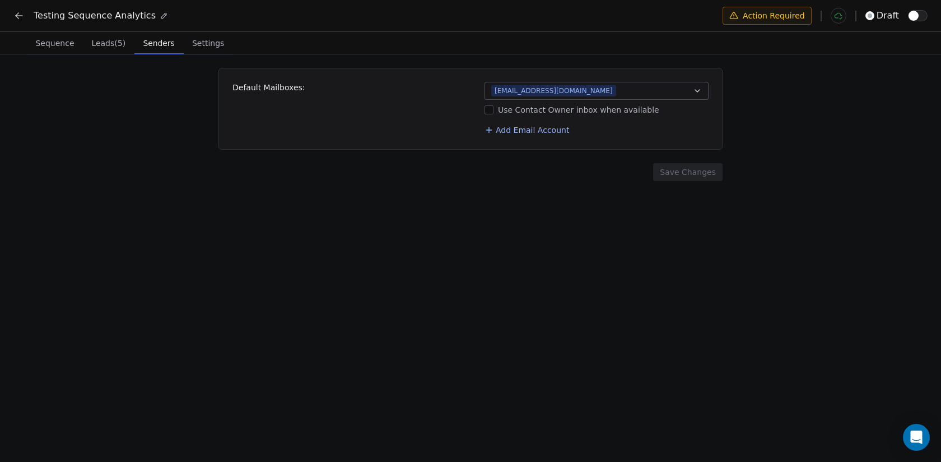
click at [213, 41] on span "Settings" at bounding box center [208, 43] width 41 height 16
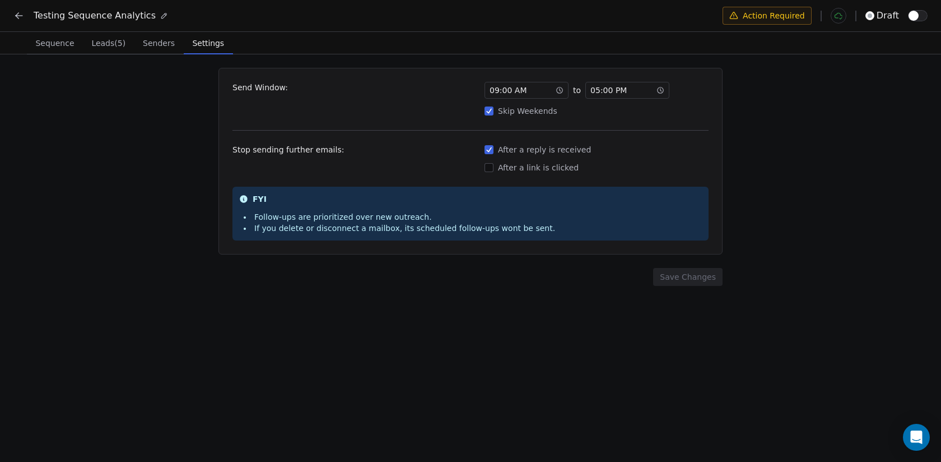
click at [489, 113] on button "Skip Weekends" at bounding box center [489, 110] width 9 height 11
click at [661, 90] on icon at bounding box center [661, 90] width 8 height 8
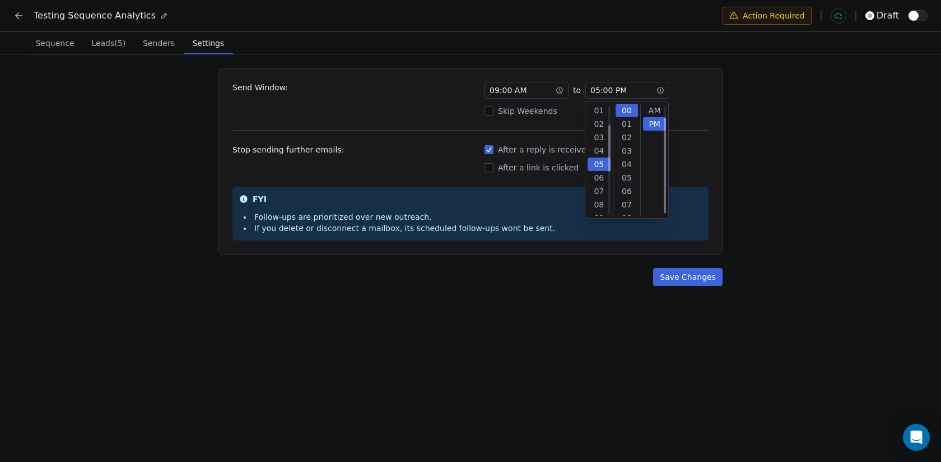
scroll to position [13, 0]
click at [601, 190] on div "11" at bounding box center [599, 190] width 23 height 13
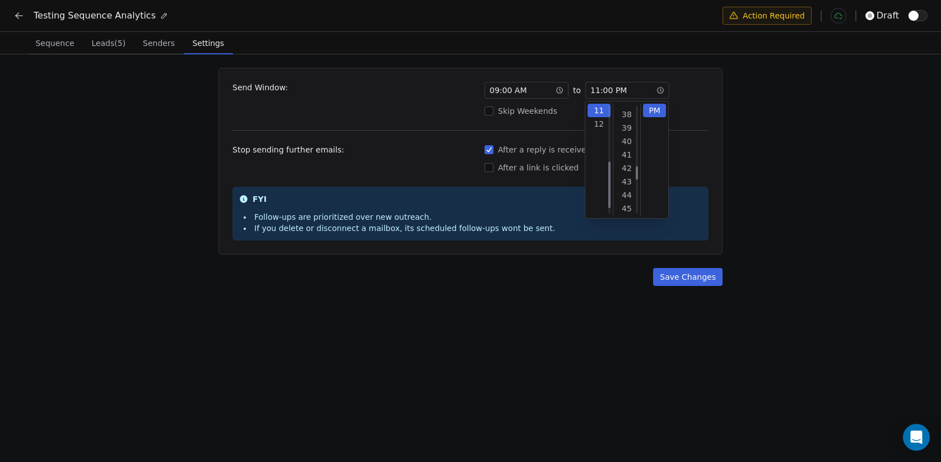
scroll to position [793, 0]
click at [625, 116] on div "59" at bounding box center [627, 110] width 23 height 13
click at [515, 92] on span "09 : 00 AM" at bounding box center [508, 90] width 37 height 11
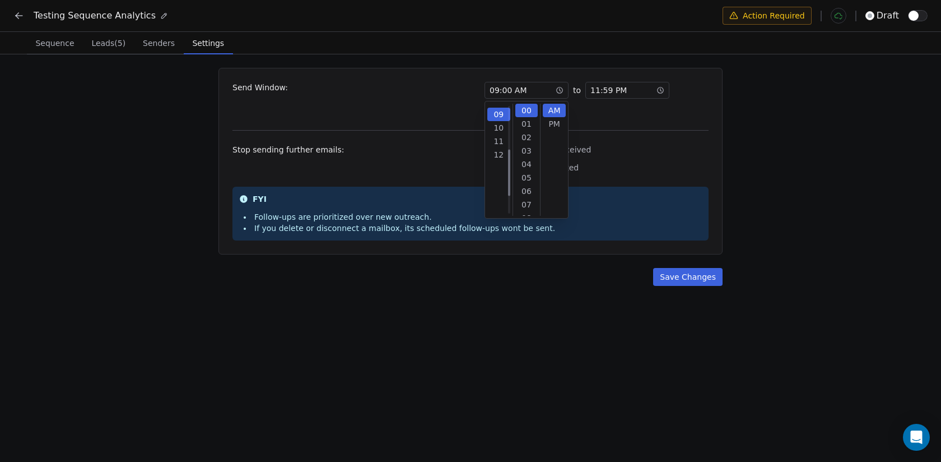
scroll to position [108, 0]
click at [502, 126] on div "10" at bounding box center [498, 123] width 23 height 13
click at [499, 124] on div "11" at bounding box center [498, 123] width 23 height 13
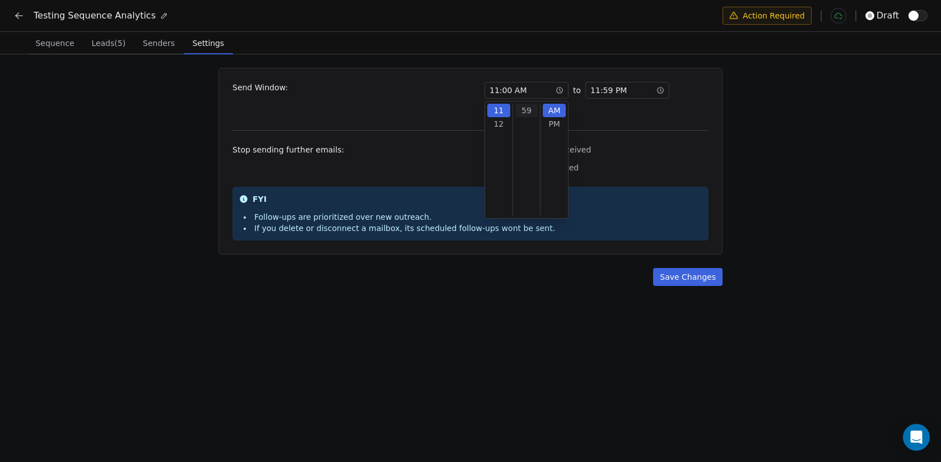
click at [526, 114] on div "59" at bounding box center [526, 110] width 23 height 13
click at [554, 126] on div "PM" at bounding box center [554, 123] width 23 height 13
click at [658, 93] on icon at bounding box center [661, 90] width 8 height 8
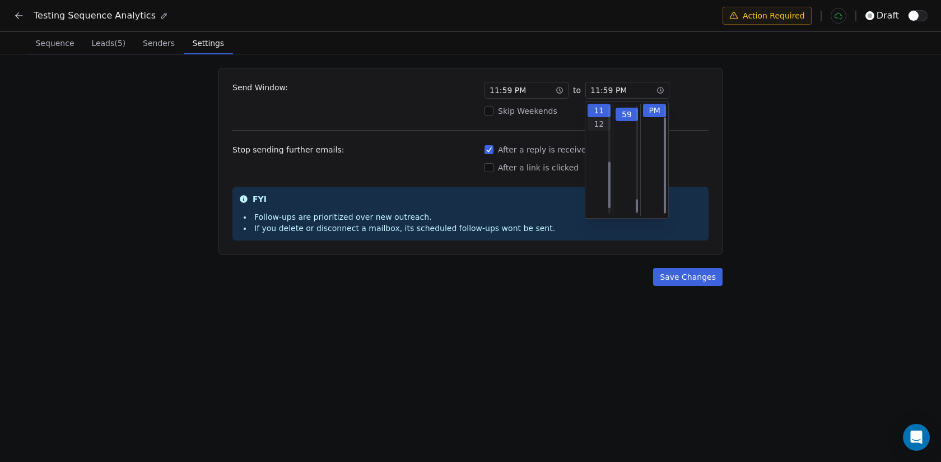
scroll to position [793, 0]
click at [598, 120] on div "12" at bounding box center [599, 123] width 23 height 13
click at [599, 119] on div "11" at bounding box center [599, 114] width 23 height 13
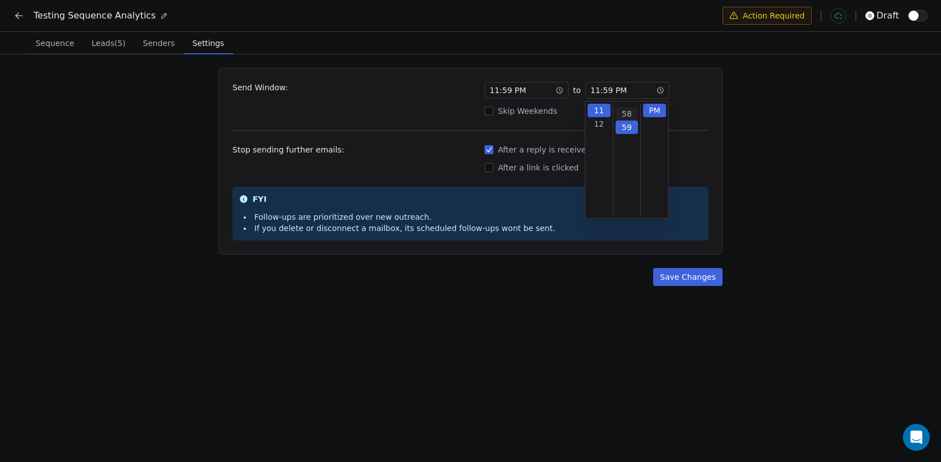
click at [631, 115] on div "58" at bounding box center [627, 113] width 23 height 13
click at [504, 93] on span "11 : 59 PM" at bounding box center [508, 90] width 36 height 11
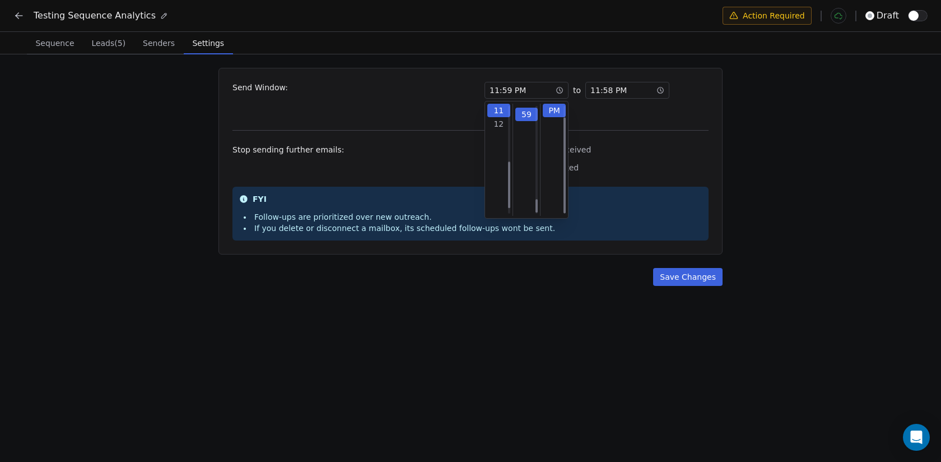
scroll to position [793, 0]
click at [506, 122] on div "12" at bounding box center [498, 123] width 23 height 13
click at [528, 113] on div "00" at bounding box center [526, 110] width 23 height 13
click at [631, 102] on div "12 : 00 PM to 11 : 58 PM Skip Weekends" at bounding box center [597, 99] width 224 height 35
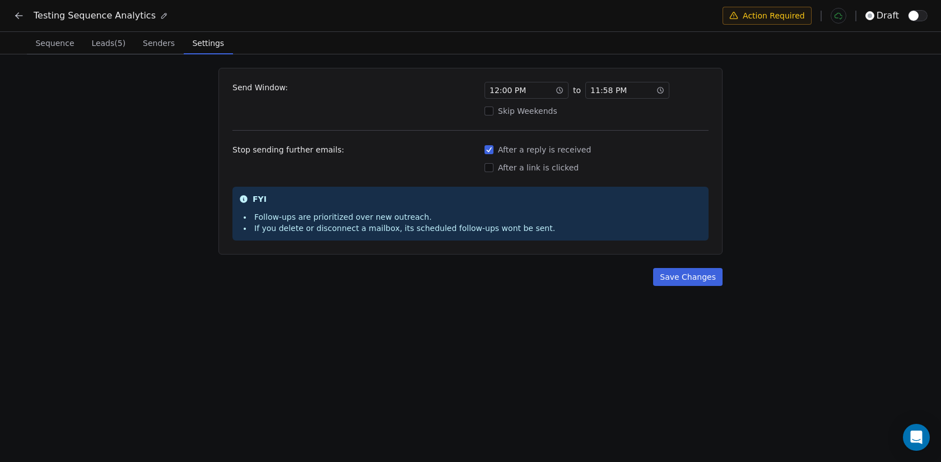
click at [659, 90] on icon at bounding box center [661, 90] width 8 height 8
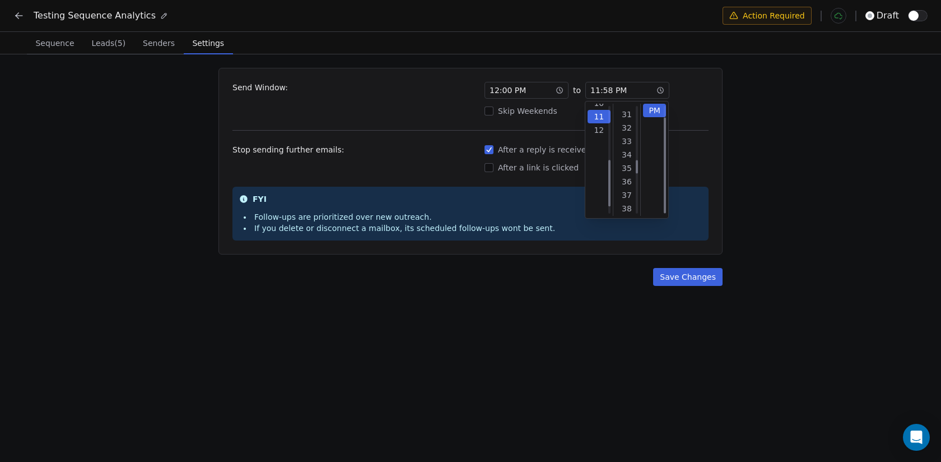
scroll to position [134, 0]
click at [629, 122] on div "59" at bounding box center [627, 123] width 23 height 13
click at [657, 110] on div "AM" at bounding box center [654, 110] width 23 height 13
click at [688, 115] on div "Skip Weekends" at bounding box center [597, 110] width 224 height 11
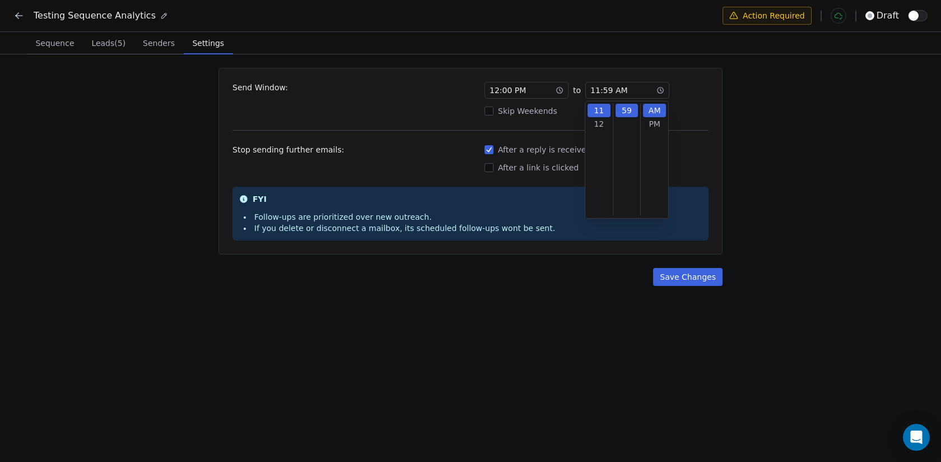
click at [494, 115] on button "Skip Weekends" at bounding box center [489, 110] width 9 height 11
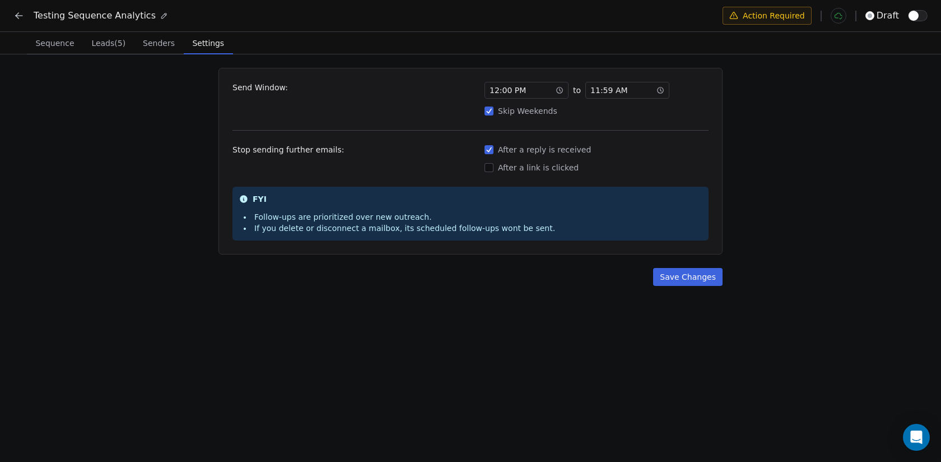
click at [495, 115] on div "Skip Weekends" at bounding box center [597, 110] width 224 height 11
click at [494, 115] on button "Skip Weekends" at bounding box center [489, 110] width 9 height 11
click at [672, 271] on button "Save Changes" at bounding box center [687, 277] width 69 height 18
click at [60, 43] on span "Sequence" at bounding box center [55, 43] width 48 height 16
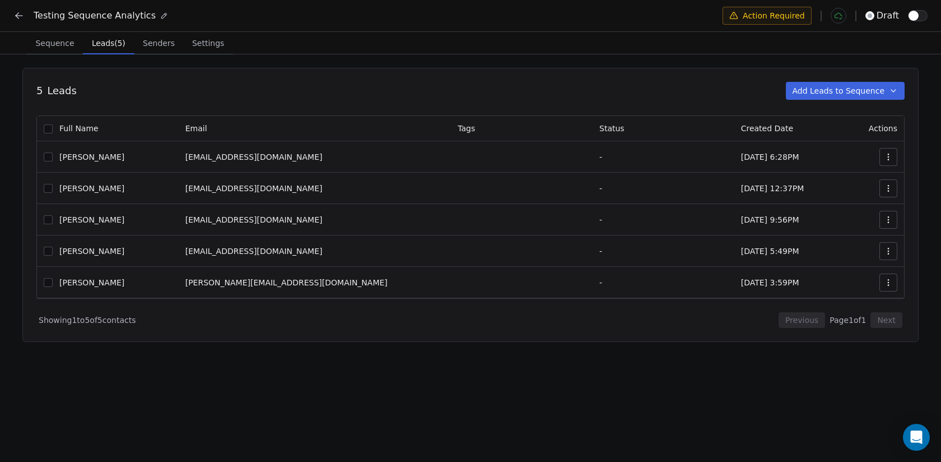
click at [98, 45] on span "Leads (5)" at bounding box center [108, 43] width 43 height 16
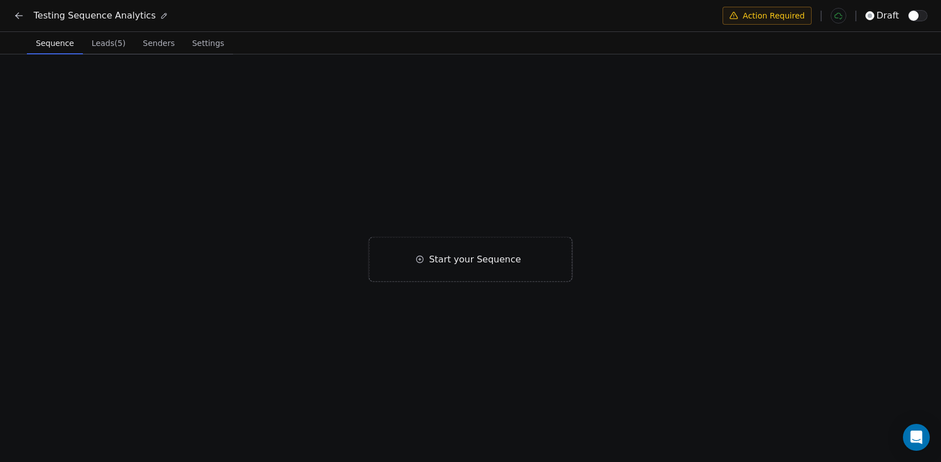
click at [55, 40] on span "Sequence" at bounding box center [54, 43] width 47 height 16
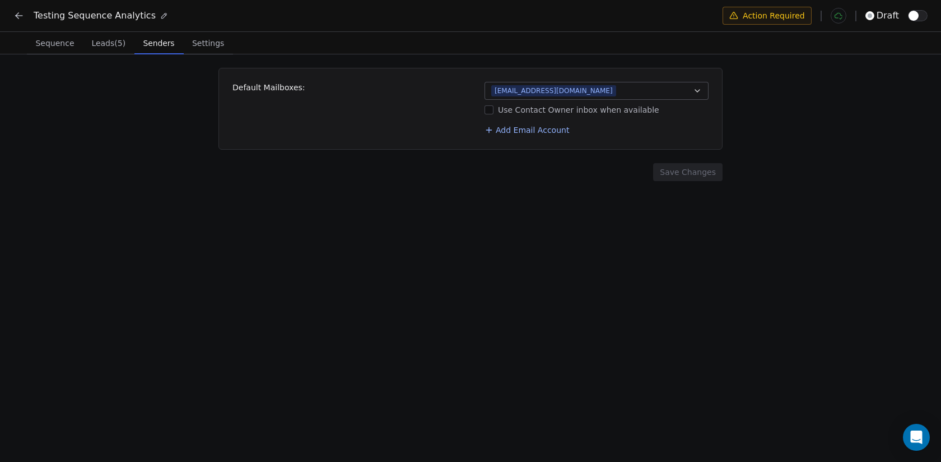
click at [153, 44] on span "Senders" at bounding box center [159, 43] width 40 height 16
click at [45, 43] on span "Sequence" at bounding box center [55, 43] width 48 height 16
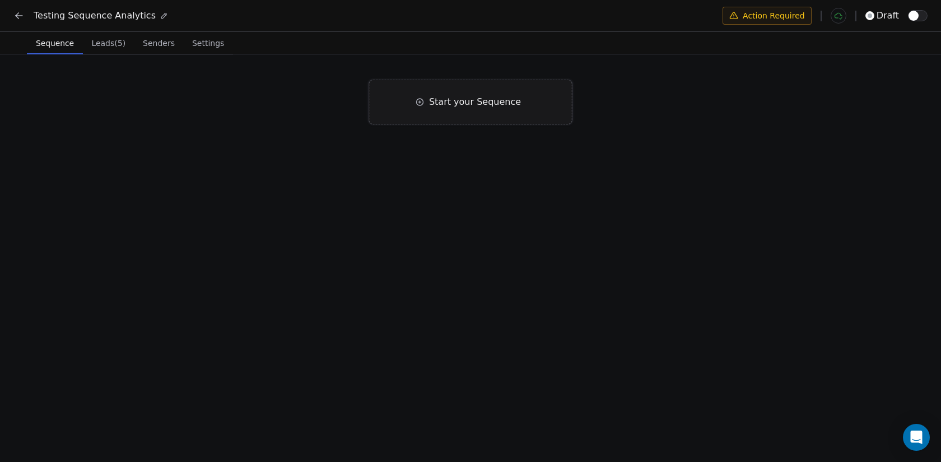
click at [415, 106] on div "Start your Sequence" at bounding box center [470, 102] width 203 height 45
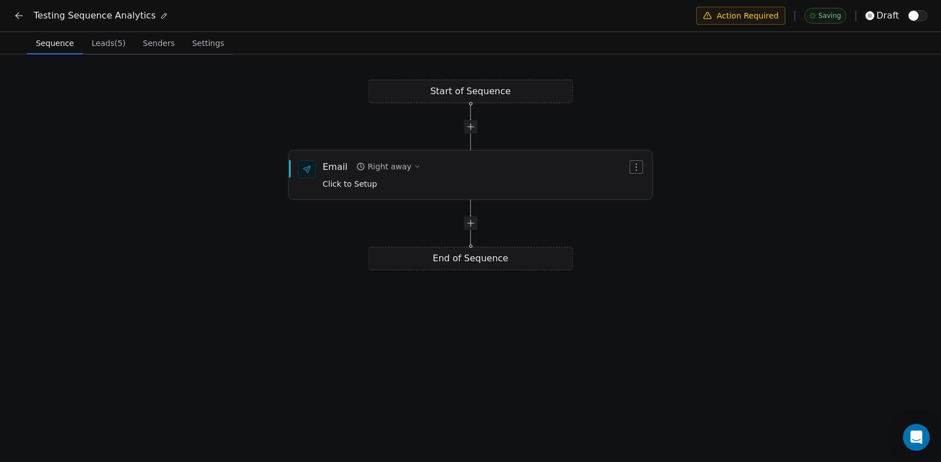
click at [398, 188] on div "Click to Setup" at bounding box center [372, 183] width 98 height 12
click at [368, 177] on div "Click to Setup" at bounding box center [372, 182] width 98 height 12
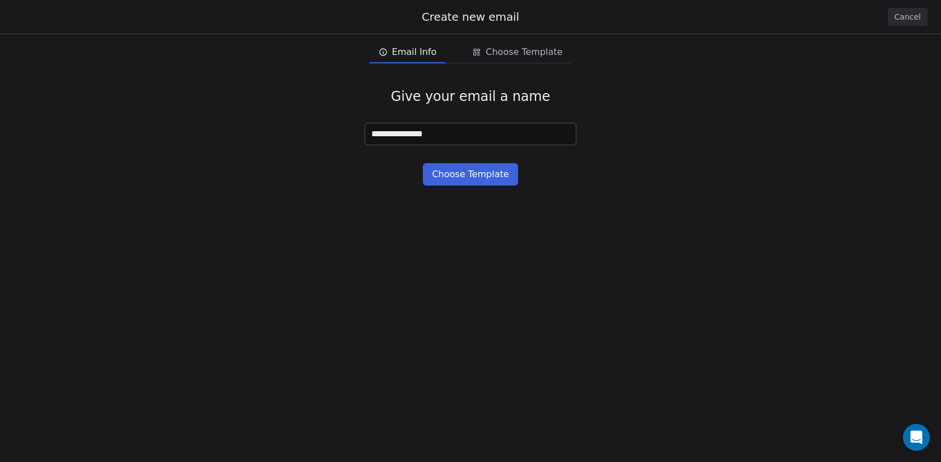
type input "**********"
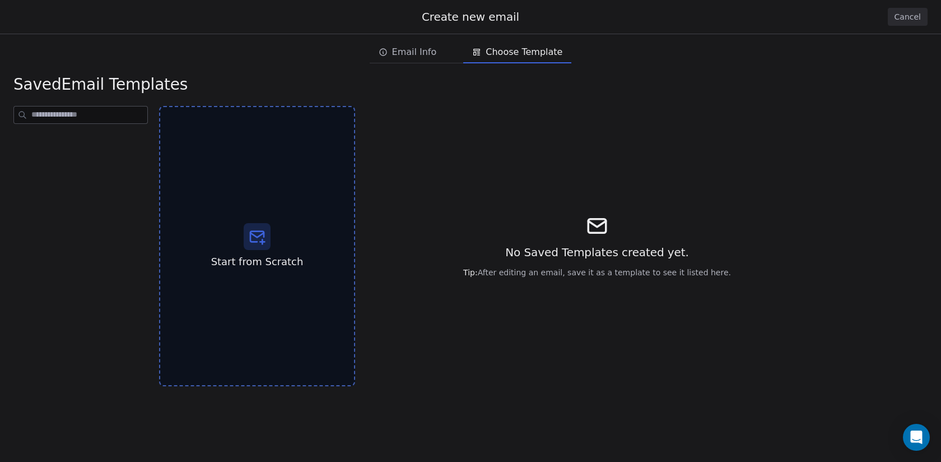
click at [307, 183] on div "Start from Scratch" at bounding box center [257, 246] width 196 height 280
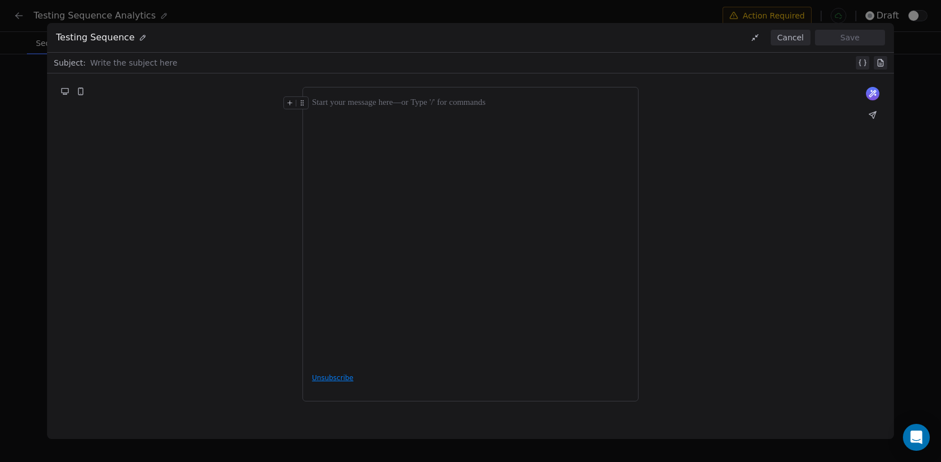
click at [254, 59] on div at bounding box center [472, 62] width 764 height 13
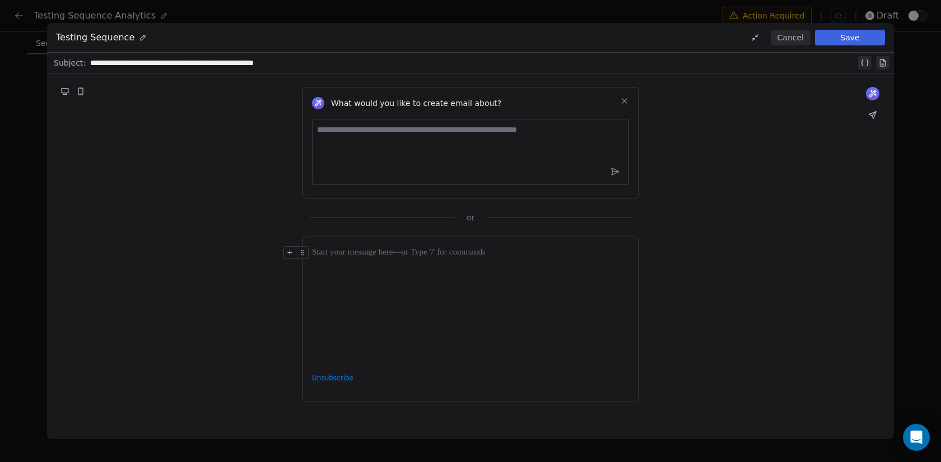
click at [383, 302] on div at bounding box center [470, 305] width 317 height 118
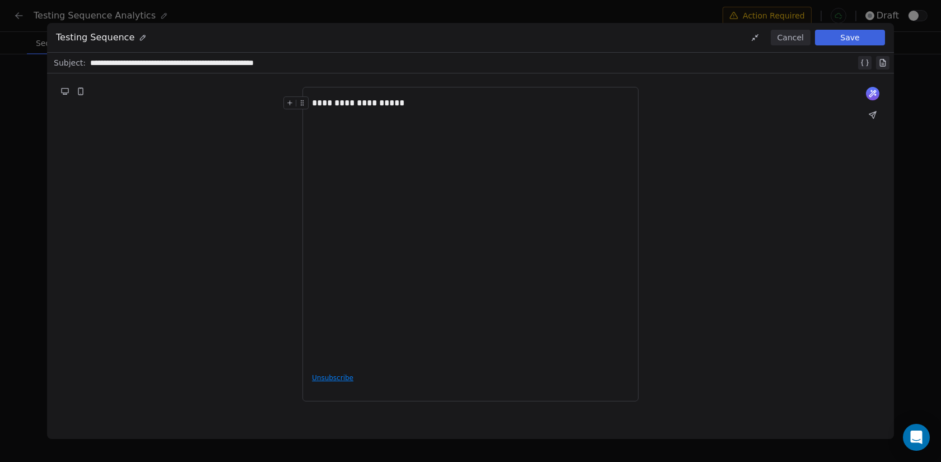
click at [235, 61] on div "**********" at bounding box center [473, 62] width 766 height 13
copy div "*******"
click at [431, 112] on div "**********" at bounding box center [470, 229] width 317 height 267
click at [864, 35] on button "Save" at bounding box center [850, 38] width 70 height 16
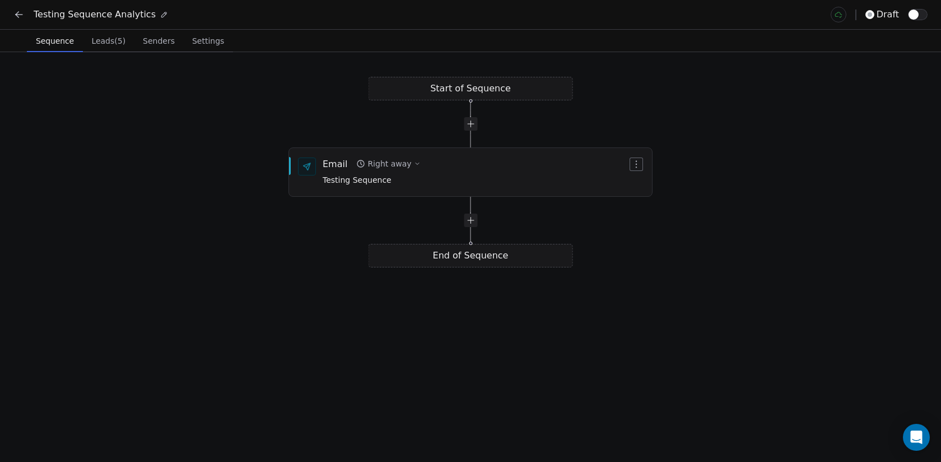
click at [918, 15] on span "button" at bounding box center [914, 15] width 10 height 10
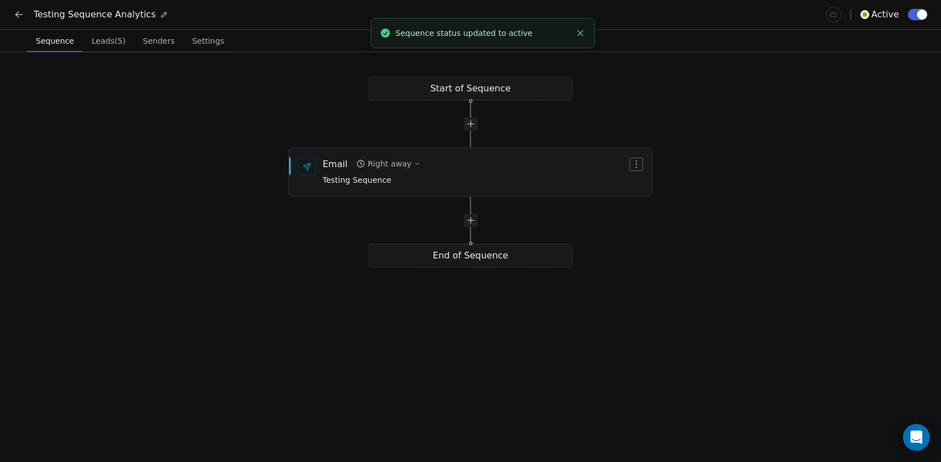
click at [638, 95] on div "Start of Sequence Email Right away Testing Sequence End of Sequence" at bounding box center [470, 257] width 941 height 410
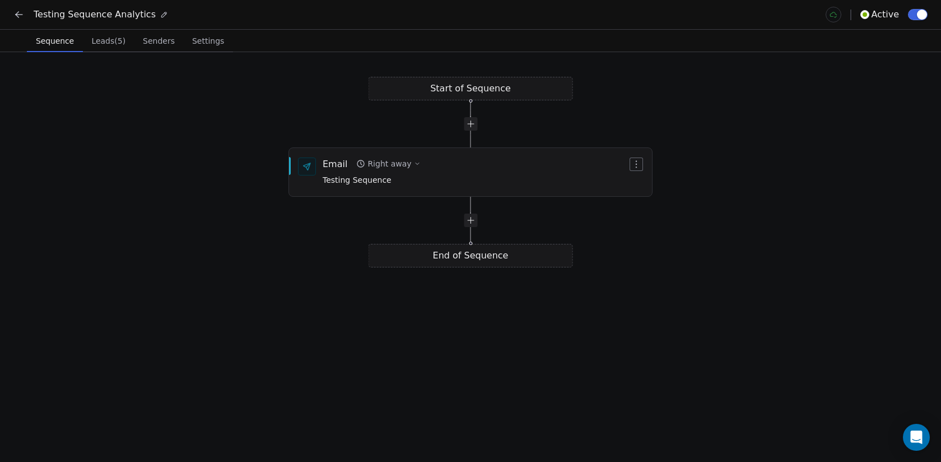
click at [22, 18] on icon at bounding box center [18, 14] width 11 height 11
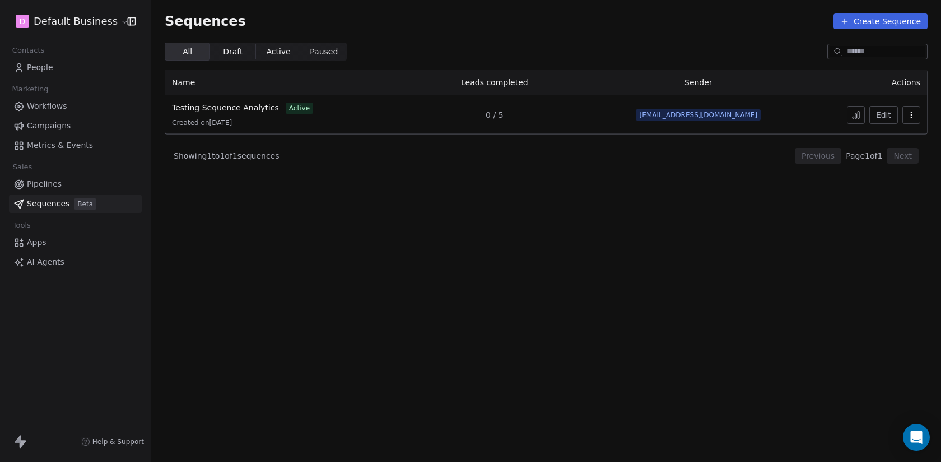
click at [67, 24] on html "D Default Business Contacts People Marketing Workflows Campaigns Metrics & Even…" at bounding box center [470, 231] width 941 height 462
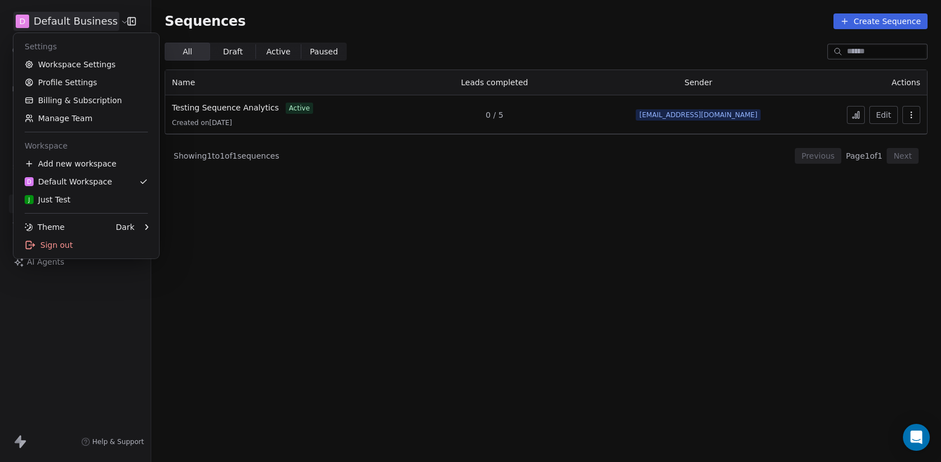
click at [369, 191] on html "D Default Business Contacts People Marketing Workflows Campaigns Metrics & Even…" at bounding box center [470, 231] width 941 height 462
click at [60, 15] on html "D Default Business Contacts People Marketing Workflows Campaigns Metrics & Even…" at bounding box center [470, 231] width 941 height 462
click at [333, 225] on html "D Default Business Contacts People Marketing Workflows Campaigns Metrics & Even…" at bounding box center [470, 231] width 941 height 462
click at [96, 25] on html "D Default Business Contacts People Marketing Workflows Campaigns Metrics & Even…" at bounding box center [470, 231] width 941 height 462
click at [273, 244] on html "D Default Business Contacts People Marketing Workflows Campaigns Metrics & Even…" at bounding box center [470, 231] width 941 height 462
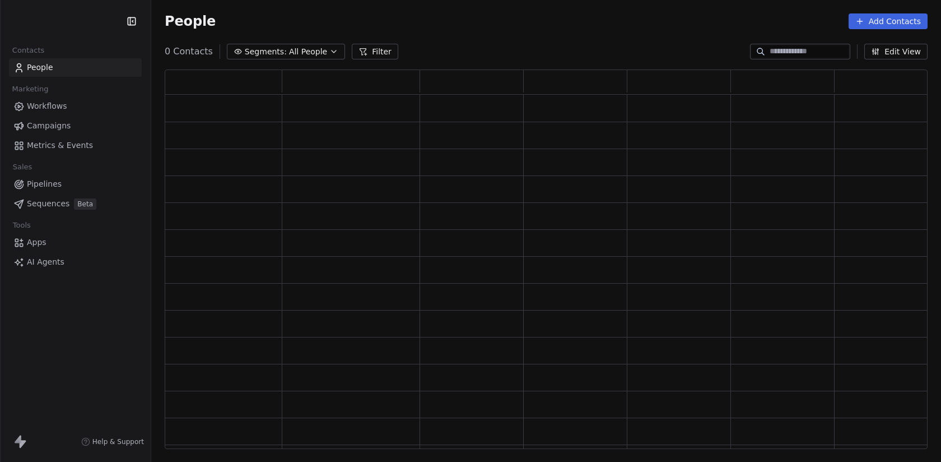
scroll to position [379, 763]
